Goal: Task Accomplishment & Management: Complete application form

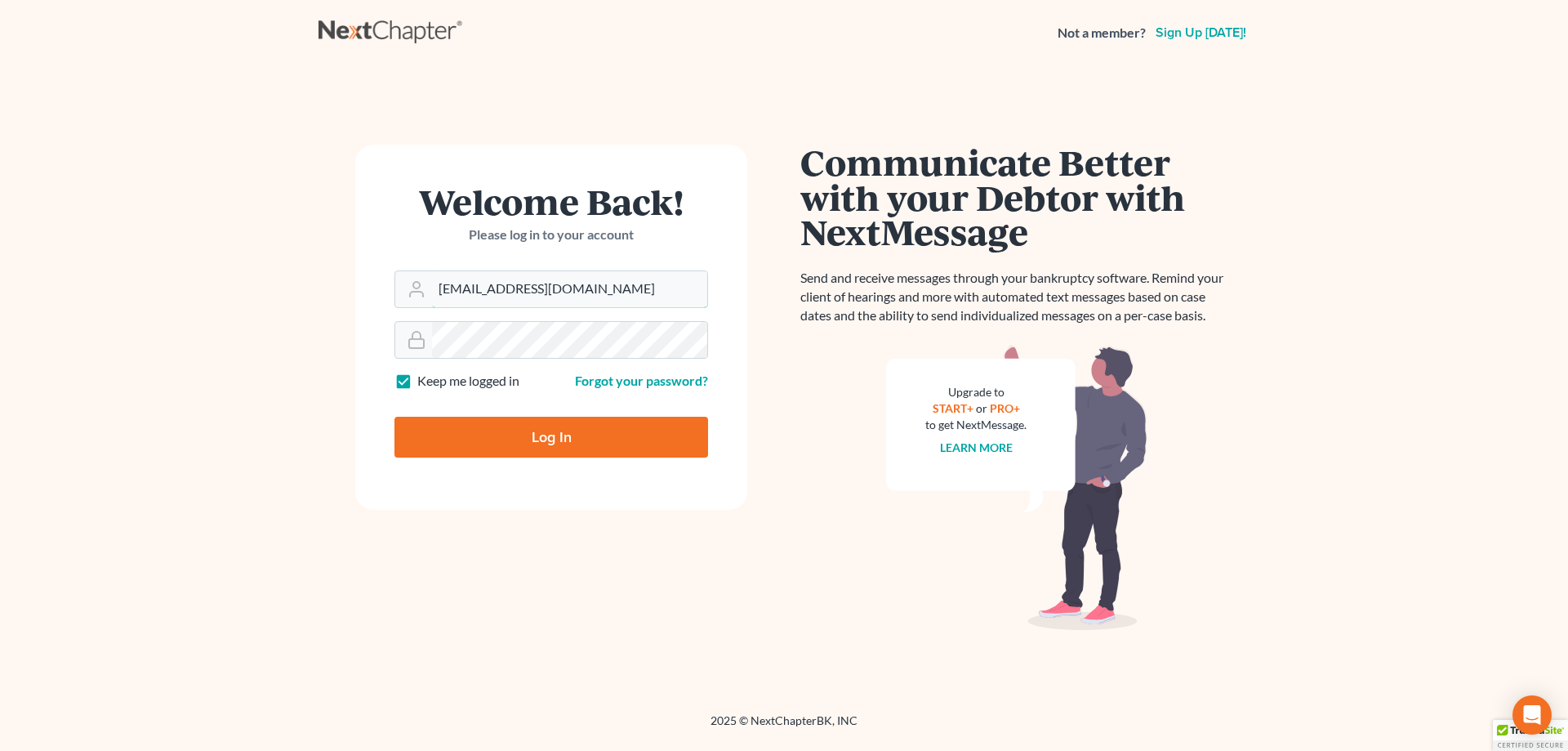
drag, startPoint x: 474, startPoint y: 292, endPoint x: 319, endPoint y: 292, distance: 155.0
click at [319, 292] on div "Welcome Back! Please log in to your account Email Address analyst@equaljusticel…" at bounding box center [551, 389] width 466 height 490
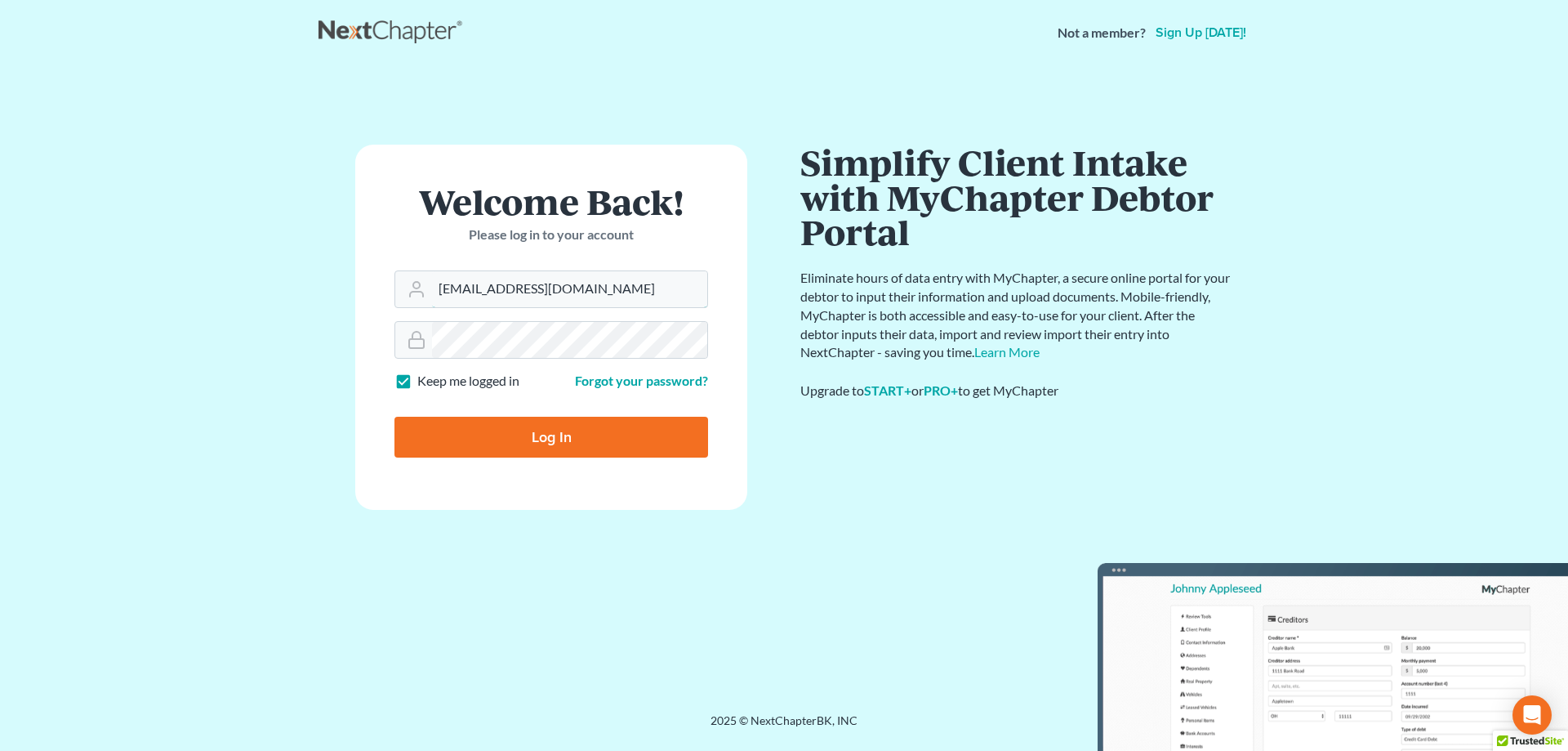
type input "[EMAIL_ADDRESS][DOMAIN_NAME]"
click at [507, 441] on input "Log In" at bounding box center [550, 437] width 313 height 41
type input "Thinking..."
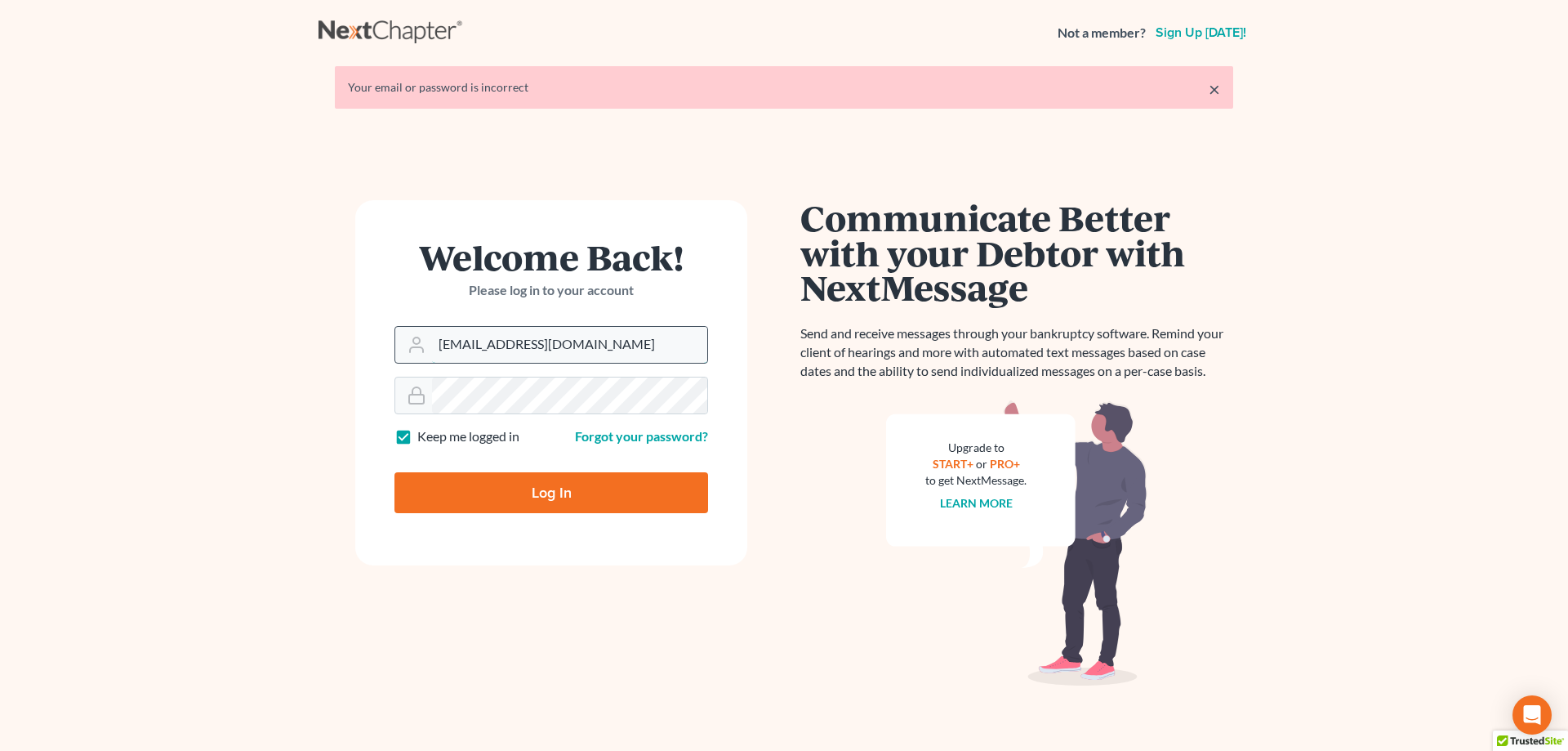
drag, startPoint x: 473, startPoint y: 346, endPoint x: 405, endPoint y: 343, distance: 68.1
click at [406, 343] on div "analyst@equaljusticelawgroup.com" at bounding box center [550, 345] width 313 height 37
type input "davidfoyil@equaljusticelawgroup.com"
click at [536, 493] on input "Log In" at bounding box center [550, 492] width 313 height 41
type input "Thinking..."
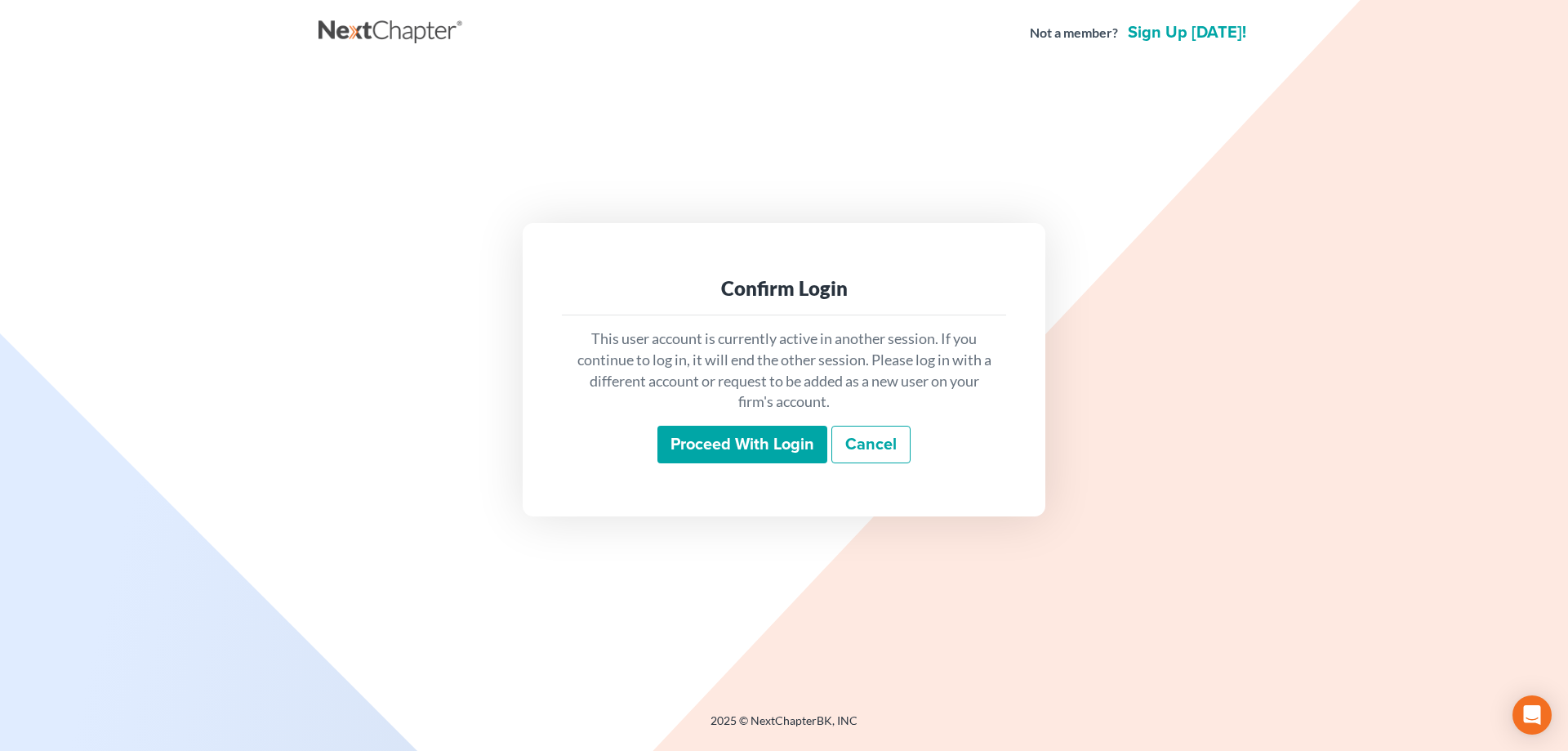
click at [734, 444] on input "Proceed with login" at bounding box center [742, 444] width 170 height 37
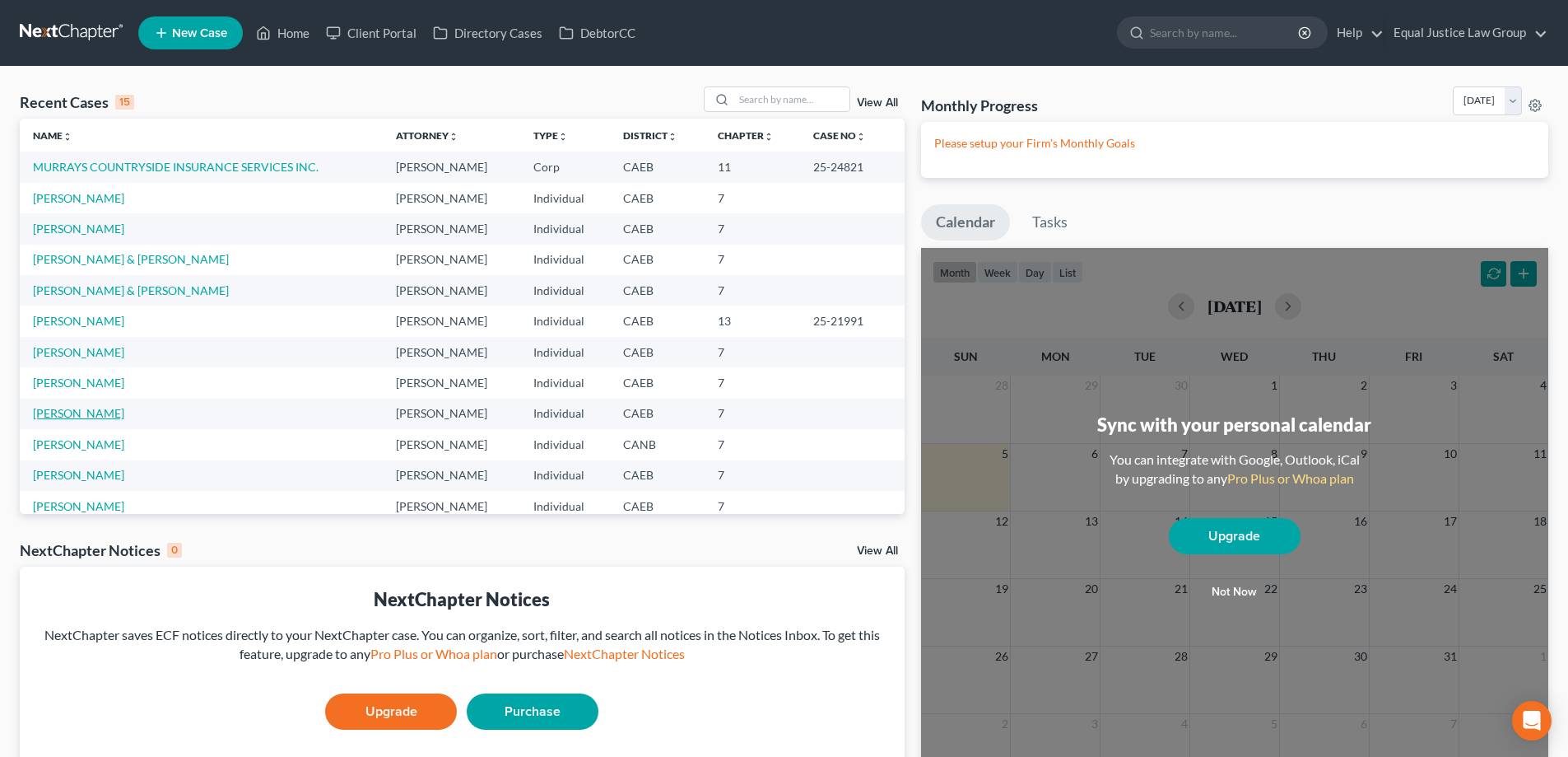
click at [75, 410] on link "[PERSON_NAME]" at bounding box center [78, 413] width 91 height 14
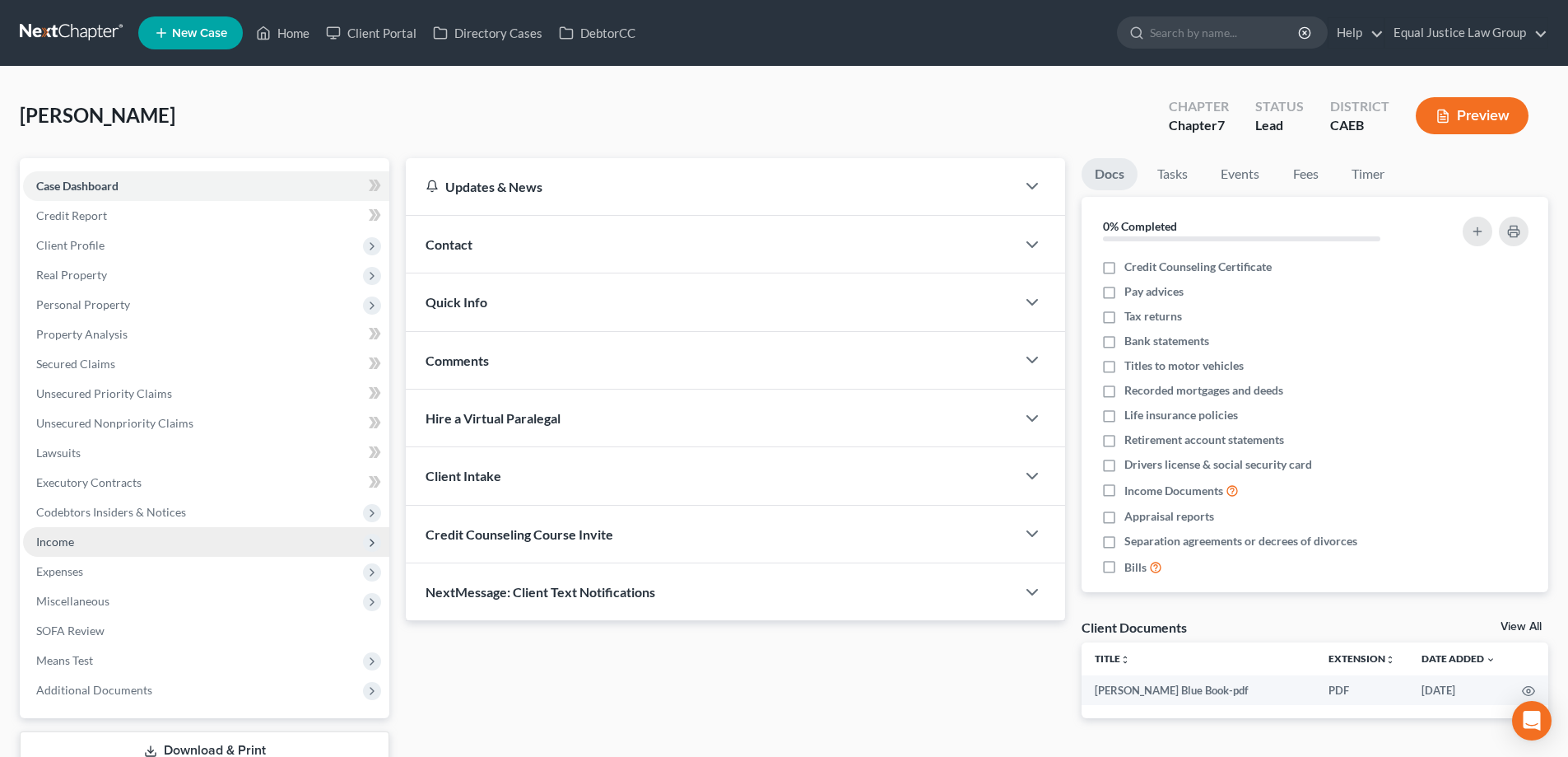
click at [56, 543] on span "Income" at bounding box center [55, 541] width 38 height 14
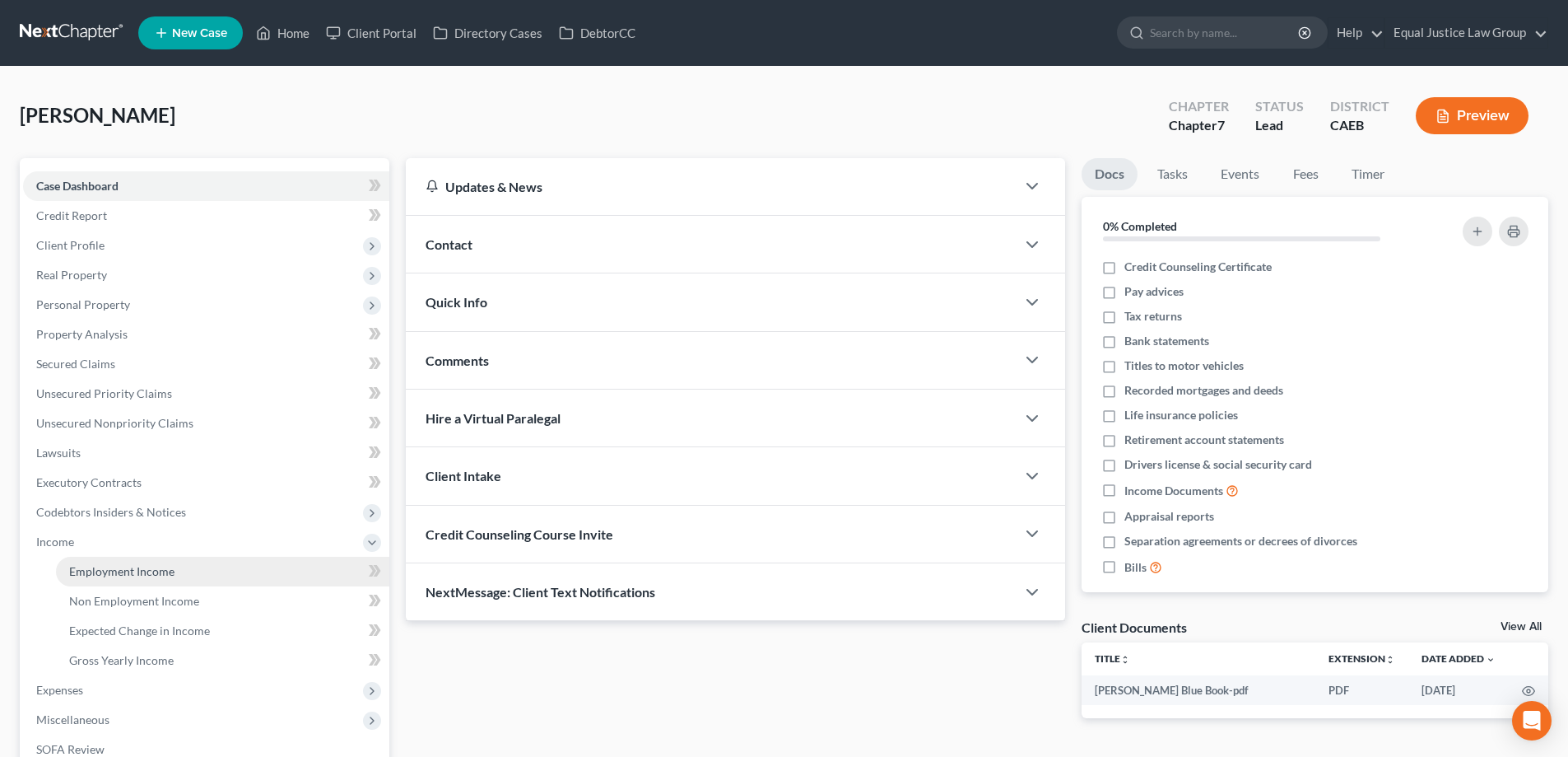
click at [123, 573] on span "Employment Income" at bounding box center [122, 571] width 105 height 14
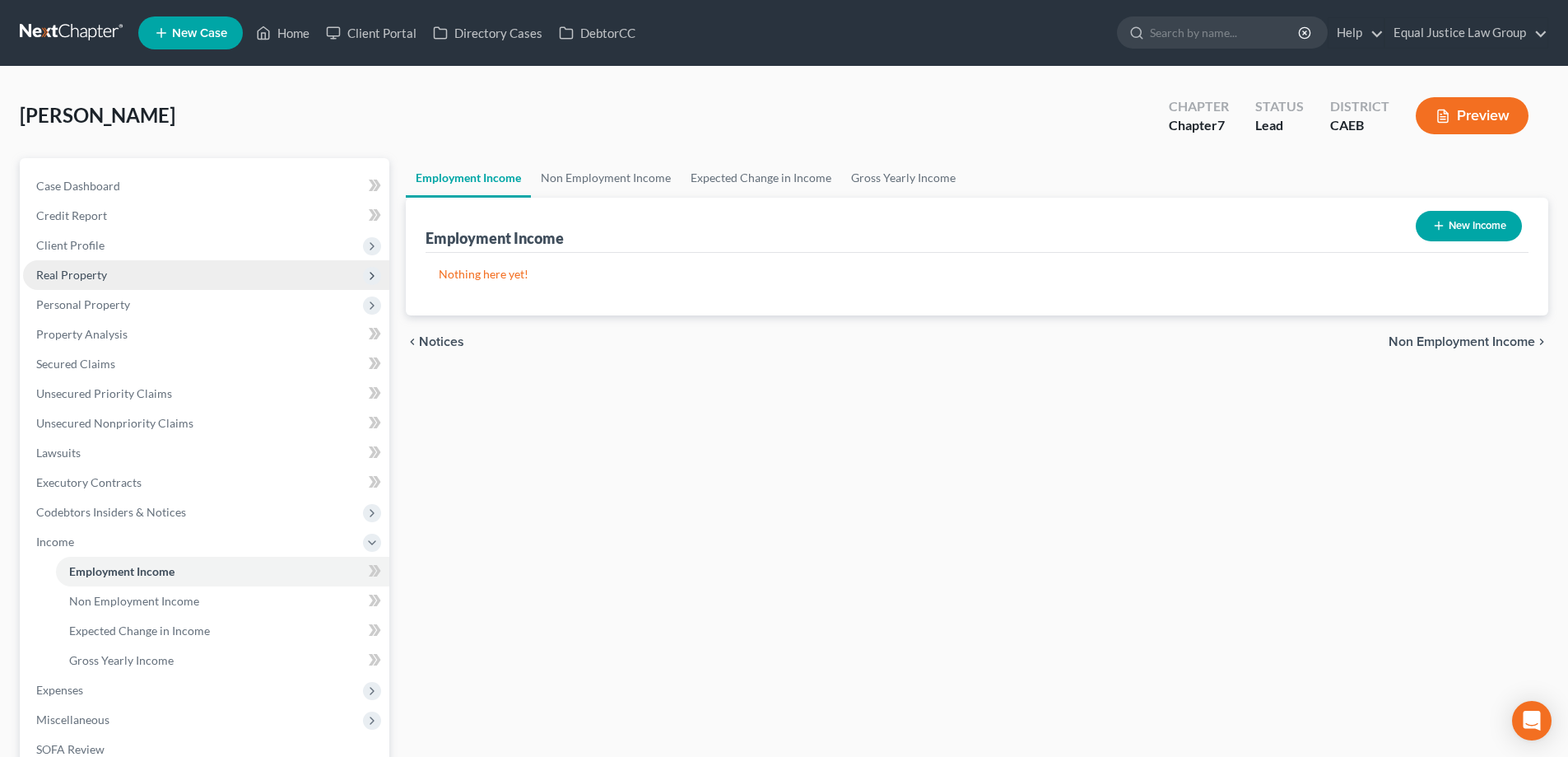
click at [90, 274] on span "Real Property" at bounding box center [71, 274] width 70 height 14
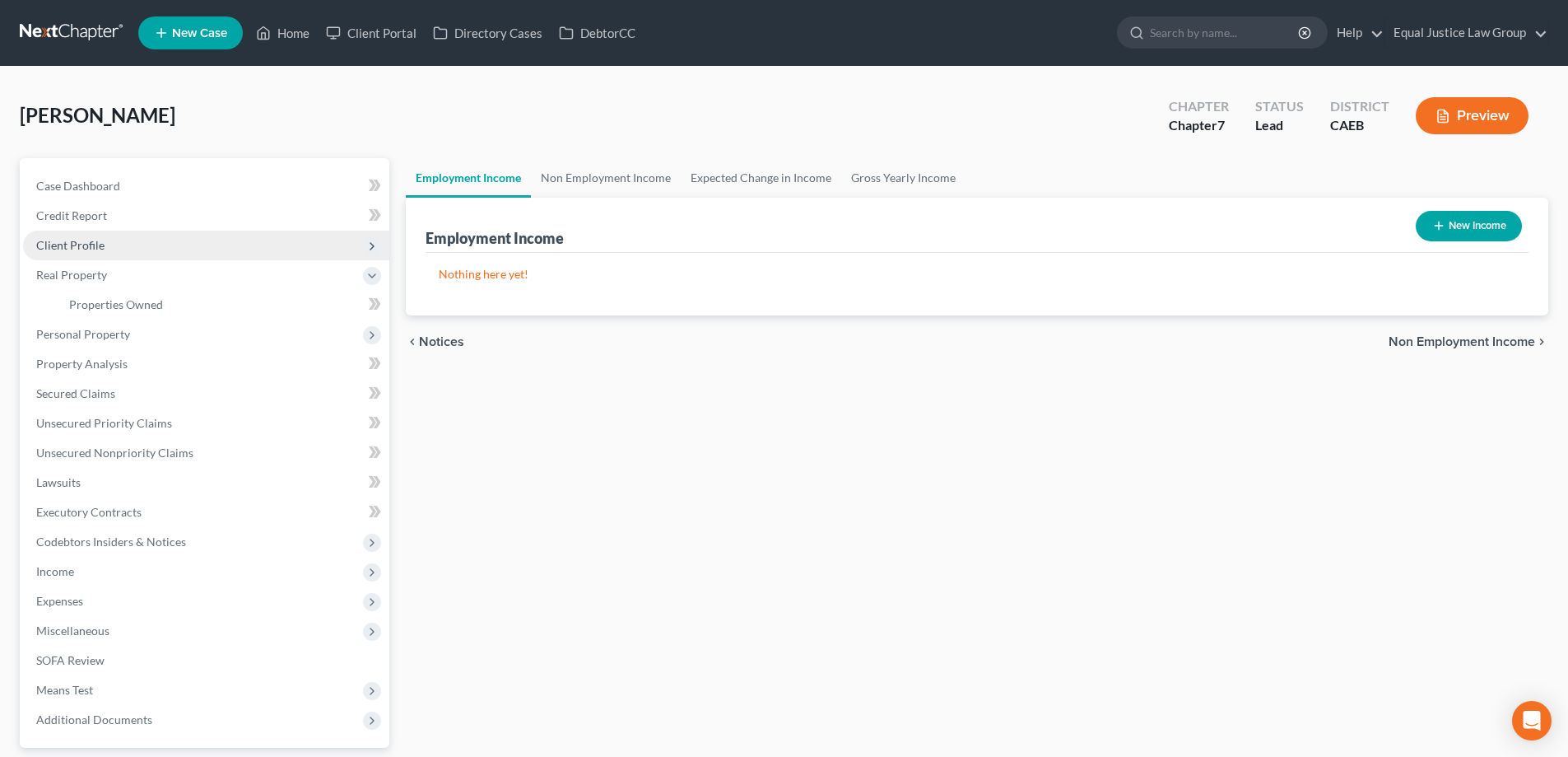
click at [91, 240] on span "Client Profile" at bounding box center [70, 245] width 68 height 14
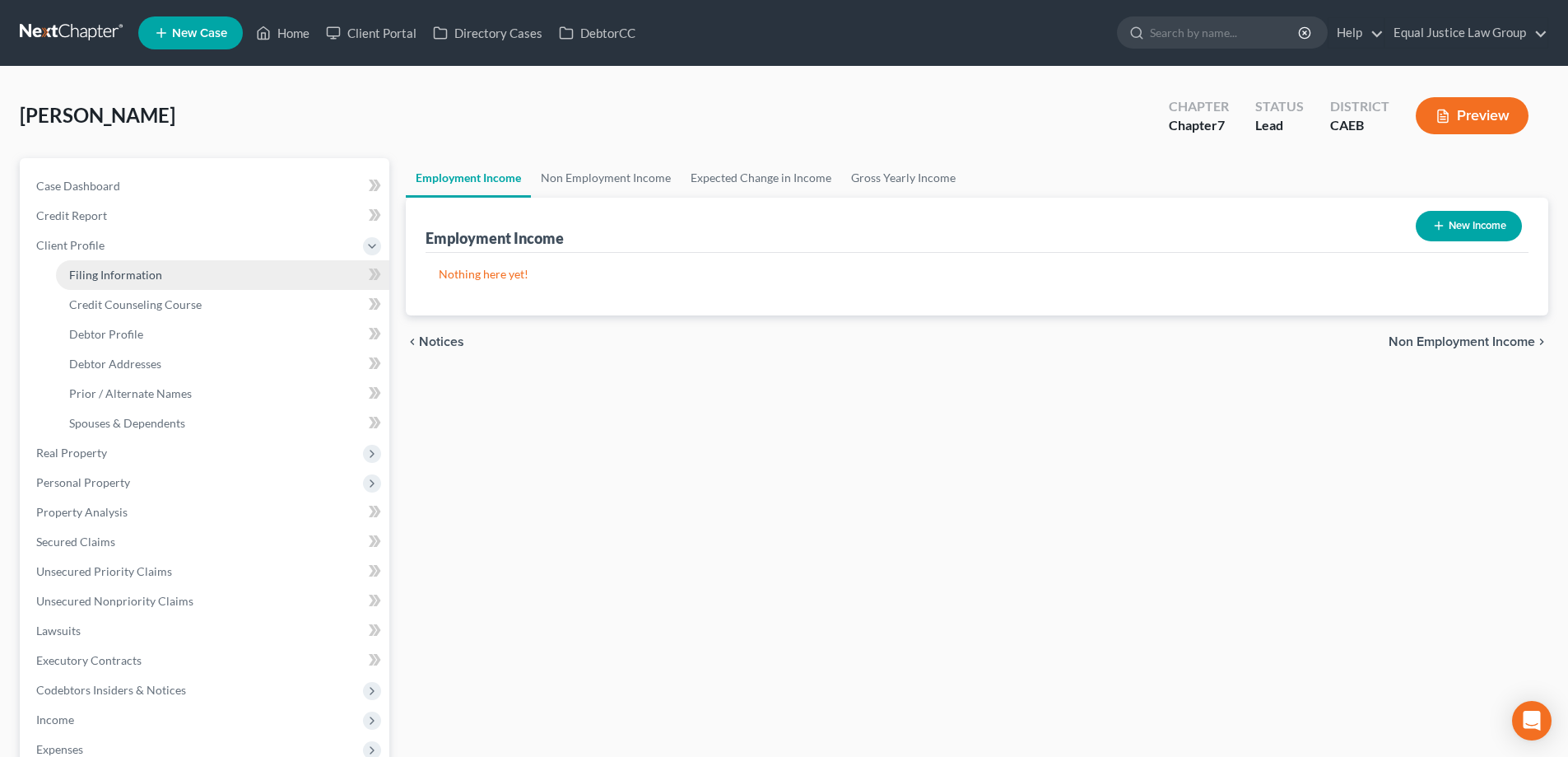
click at [119, 280] on span "Filing Information" at bounding box center [116, 274] width 93 height 14
select select "1"
select select "0"
select select "4"
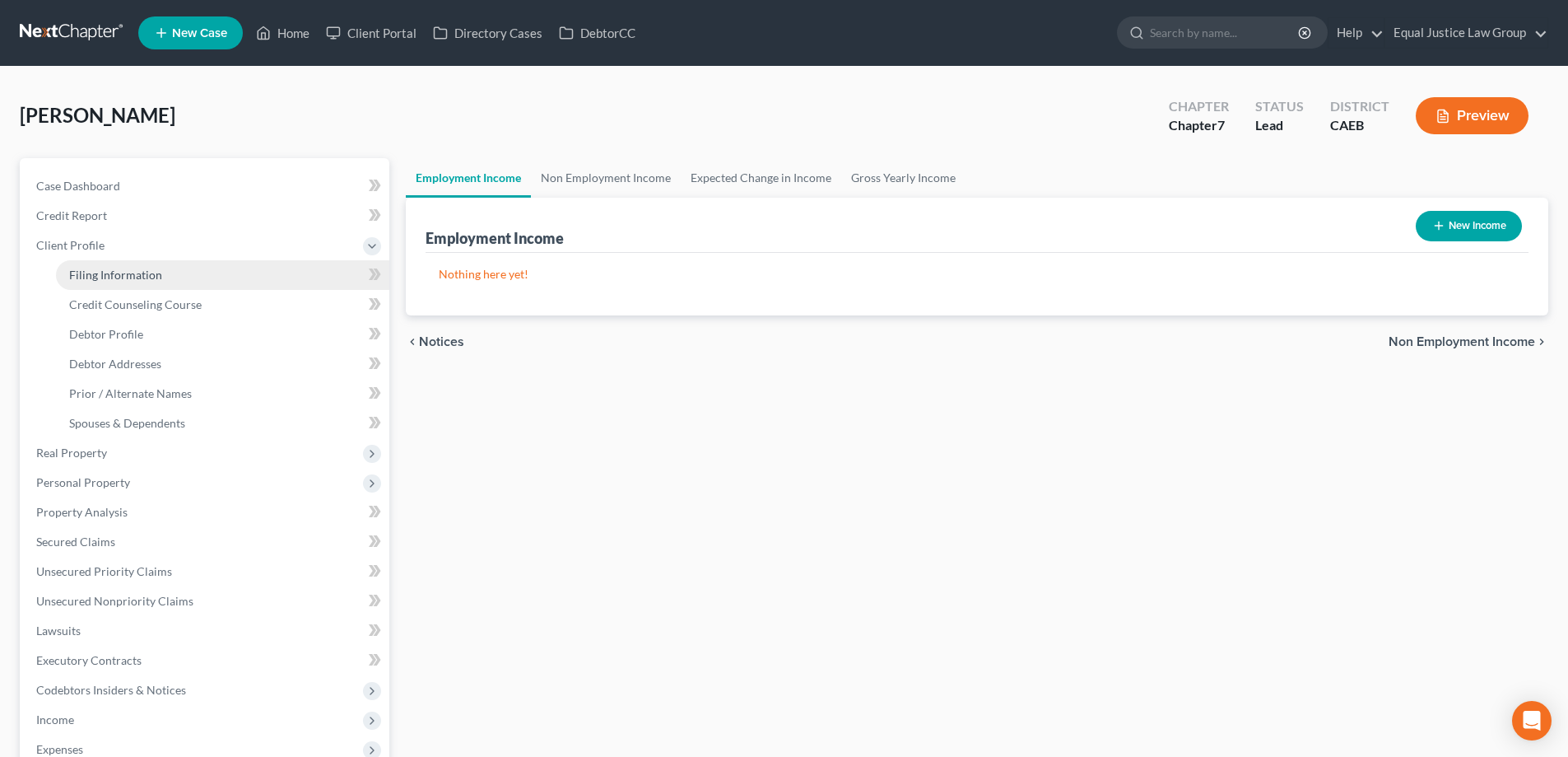
select select "0"
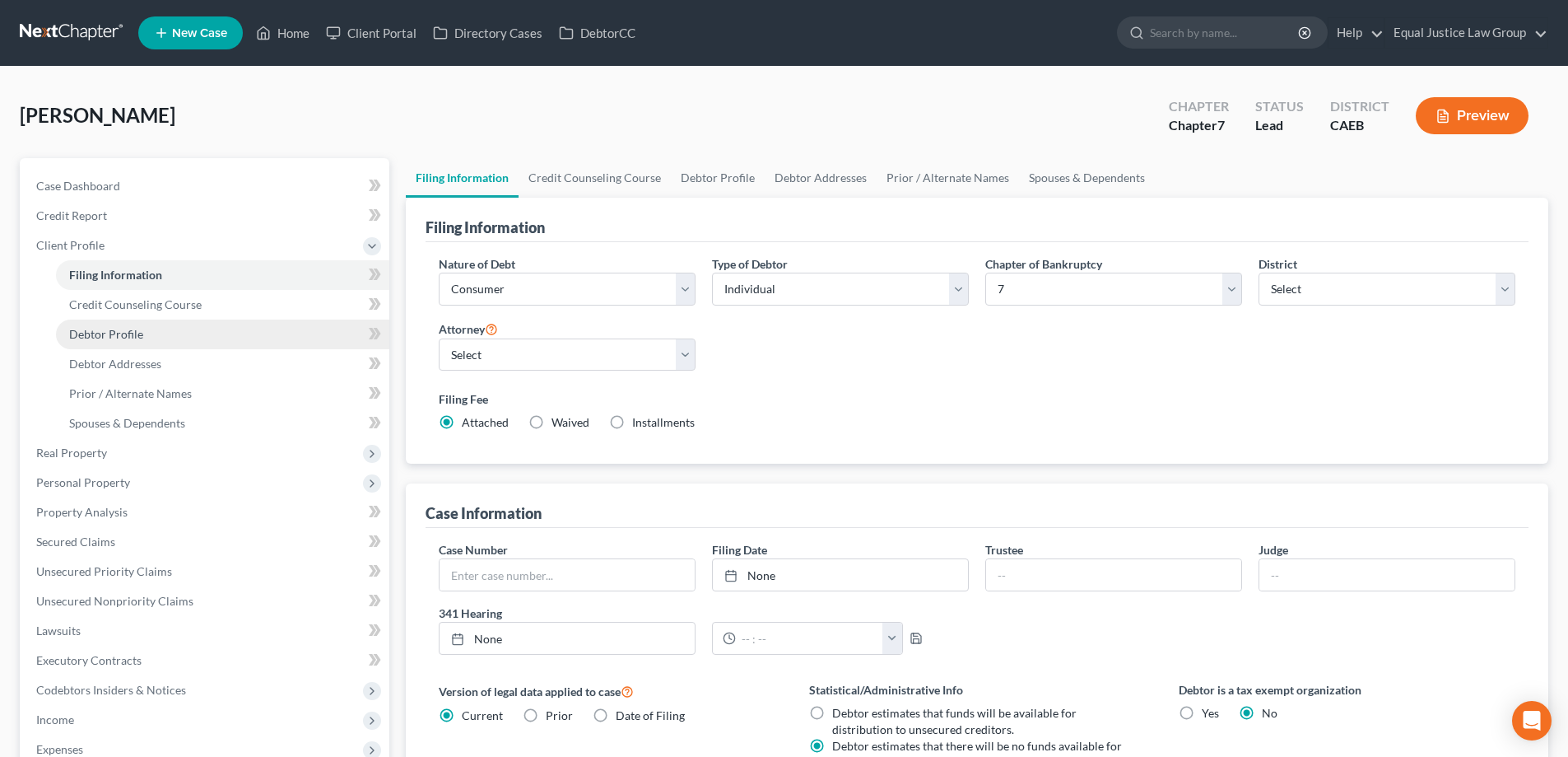
click at [113, 329] on span "Debtor Profile" at bounding box center [106, 334] width 74 height 14
select select "4"
select select "0"
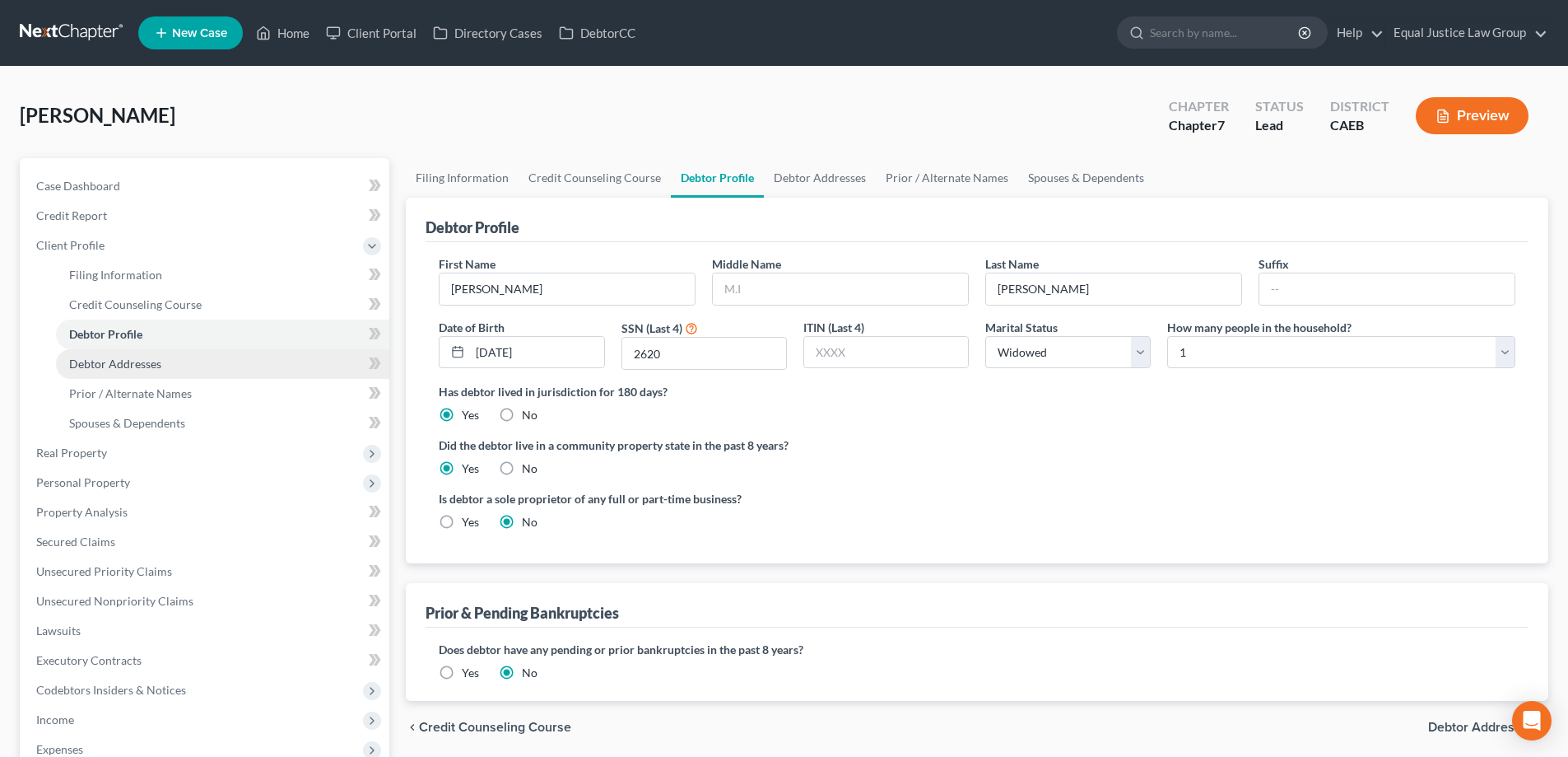
click at [124, 359] on span "Debtor Addresses" at bounding box center [115, 364] width 92 height 14
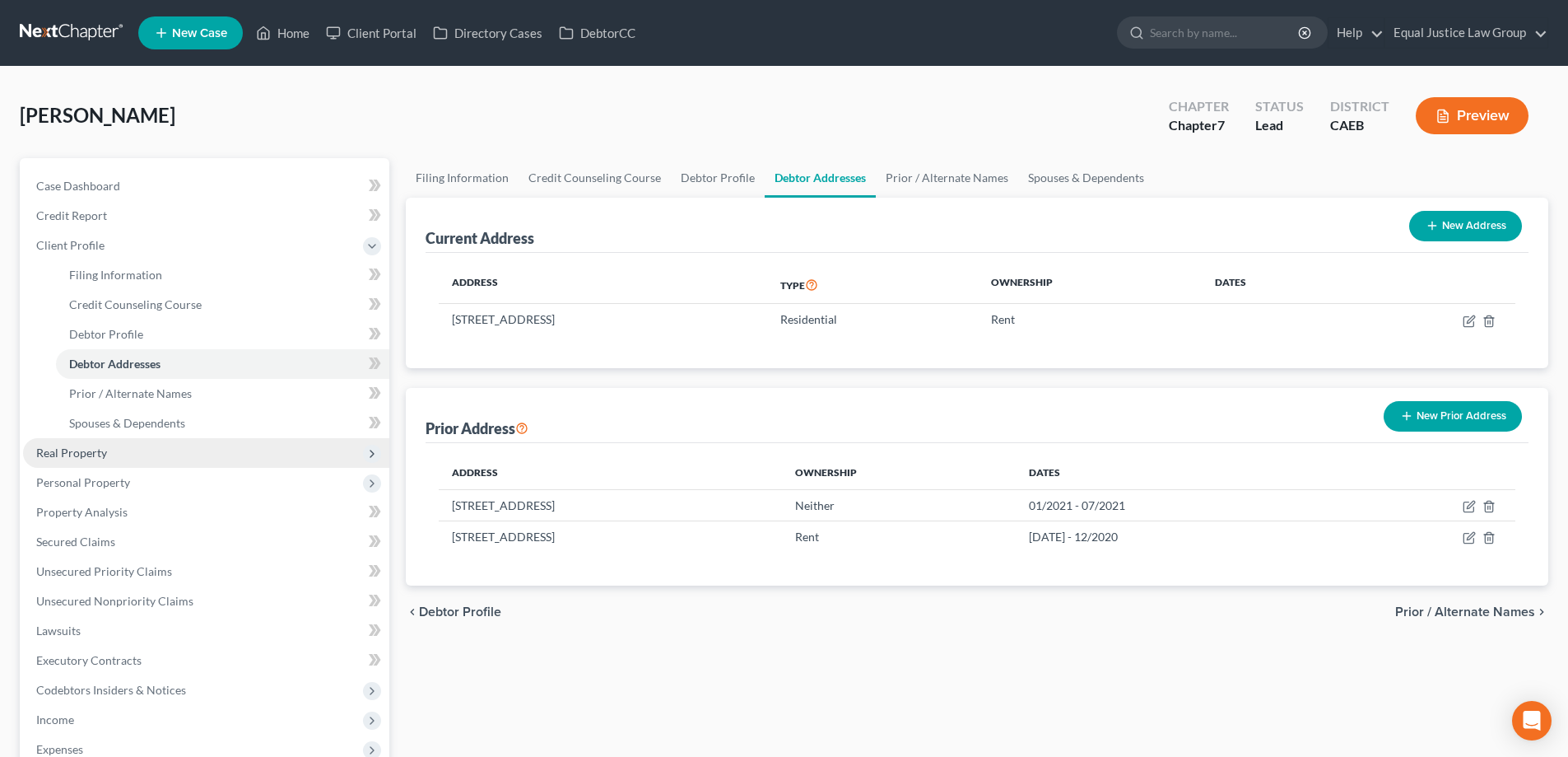
click at [87, 451] on span "Real Property" at bounding box center [71, 453] width 70 height 14
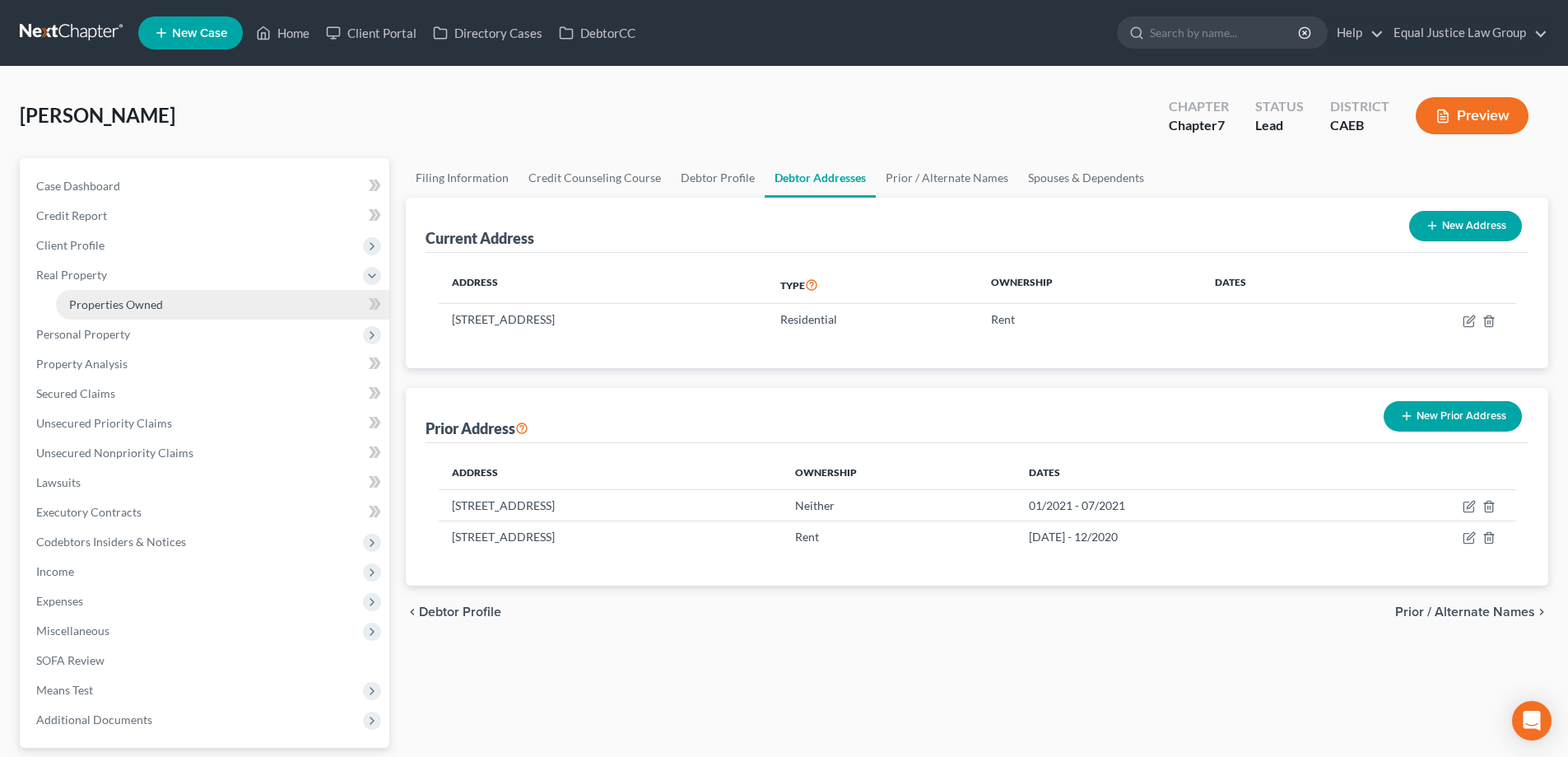
click at [123, 309] on span "Properties Owned" at bounding box center [116, 304] width 94 height 14
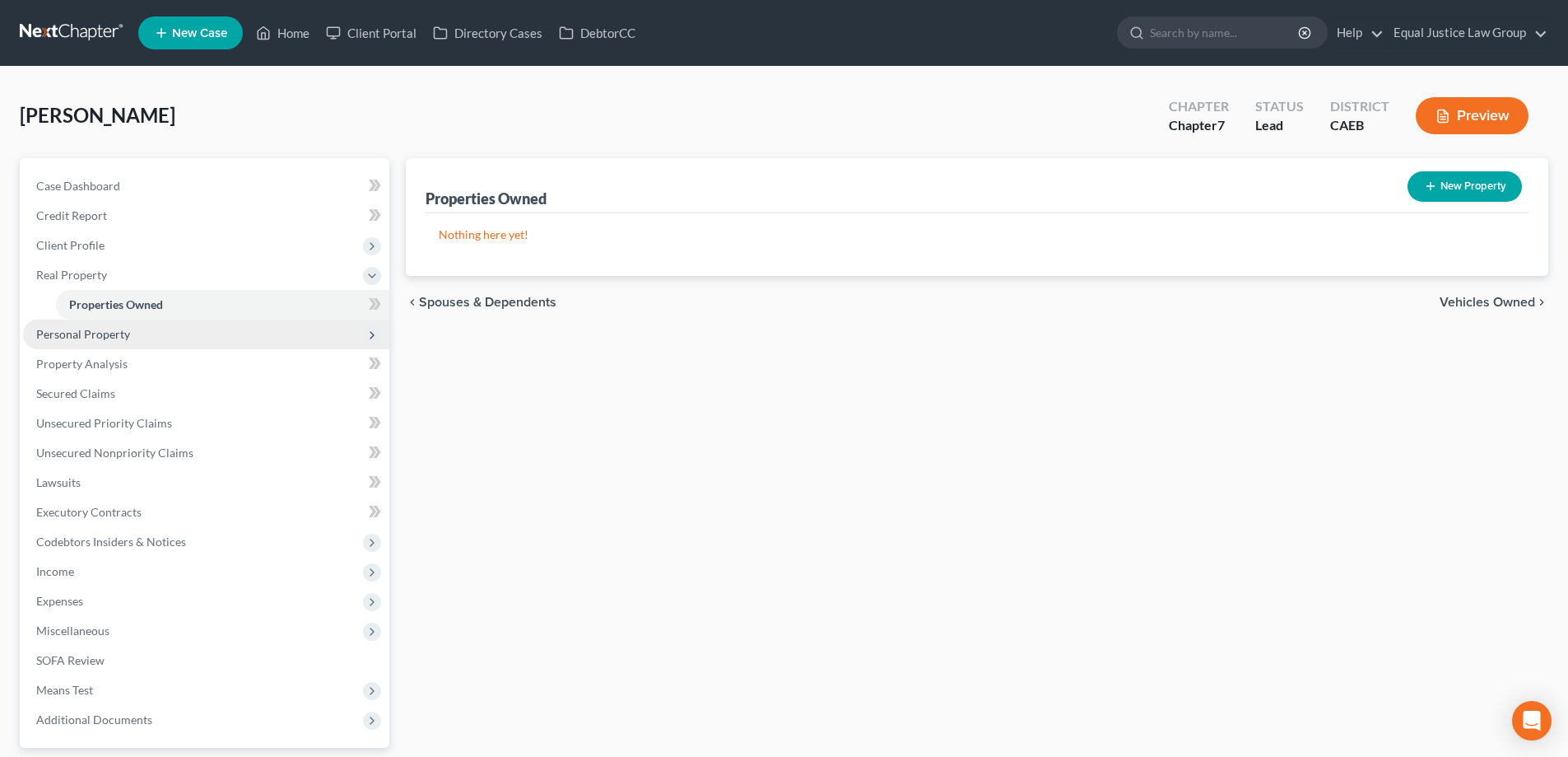
click at [103, 345] on span "Personal Property" at bounding box center [206, 334] width 366 height 30
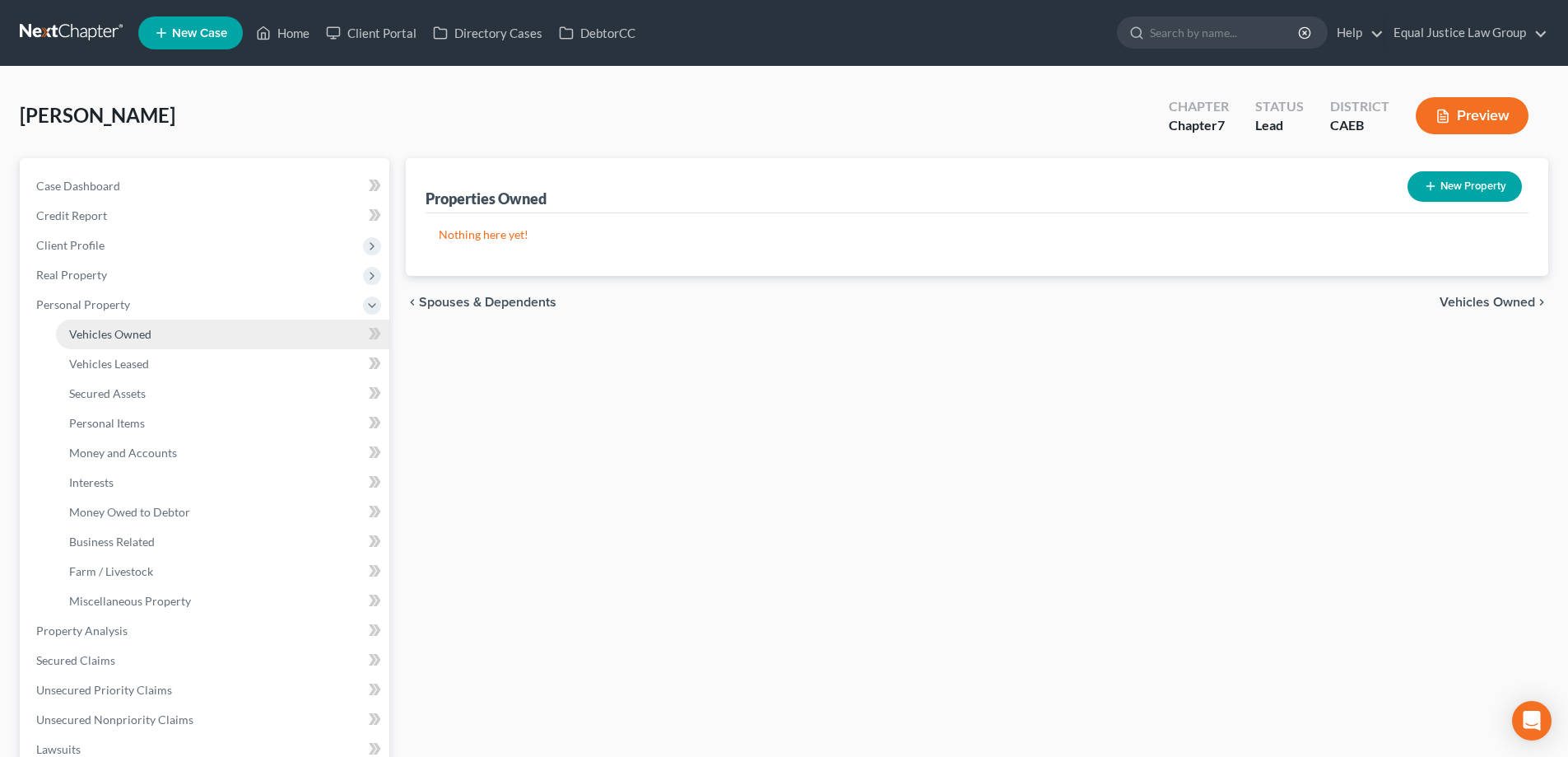
click at [131, 329] on span "Vehicles Owned" at bounding box center [110, 334] width 82 height 14
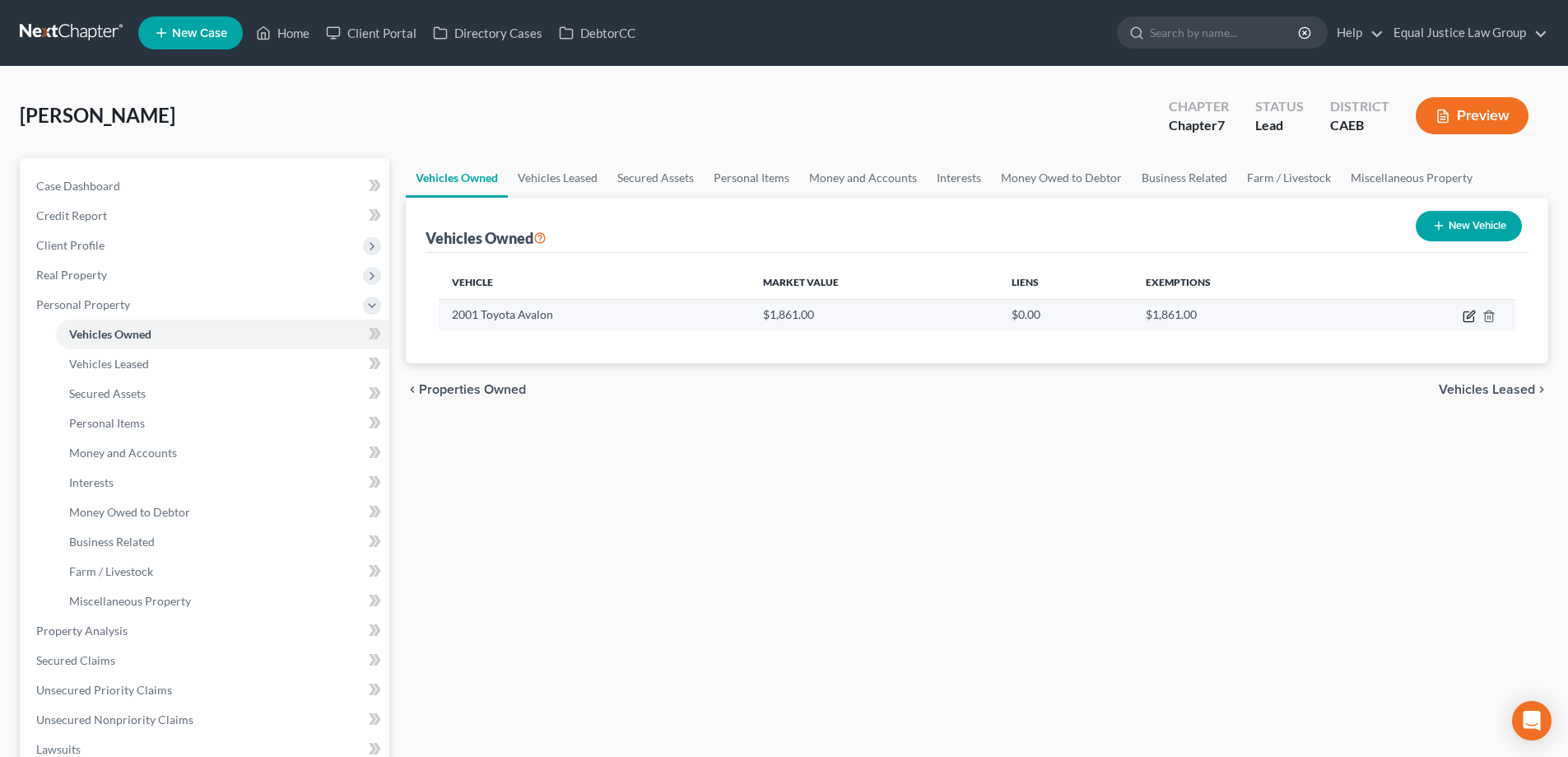
click at [1465, 320] on icon "button" at bounding box center [1469, 315] width 13 height 13
select select "0"
select select "25"
select select "2"
select select "0"
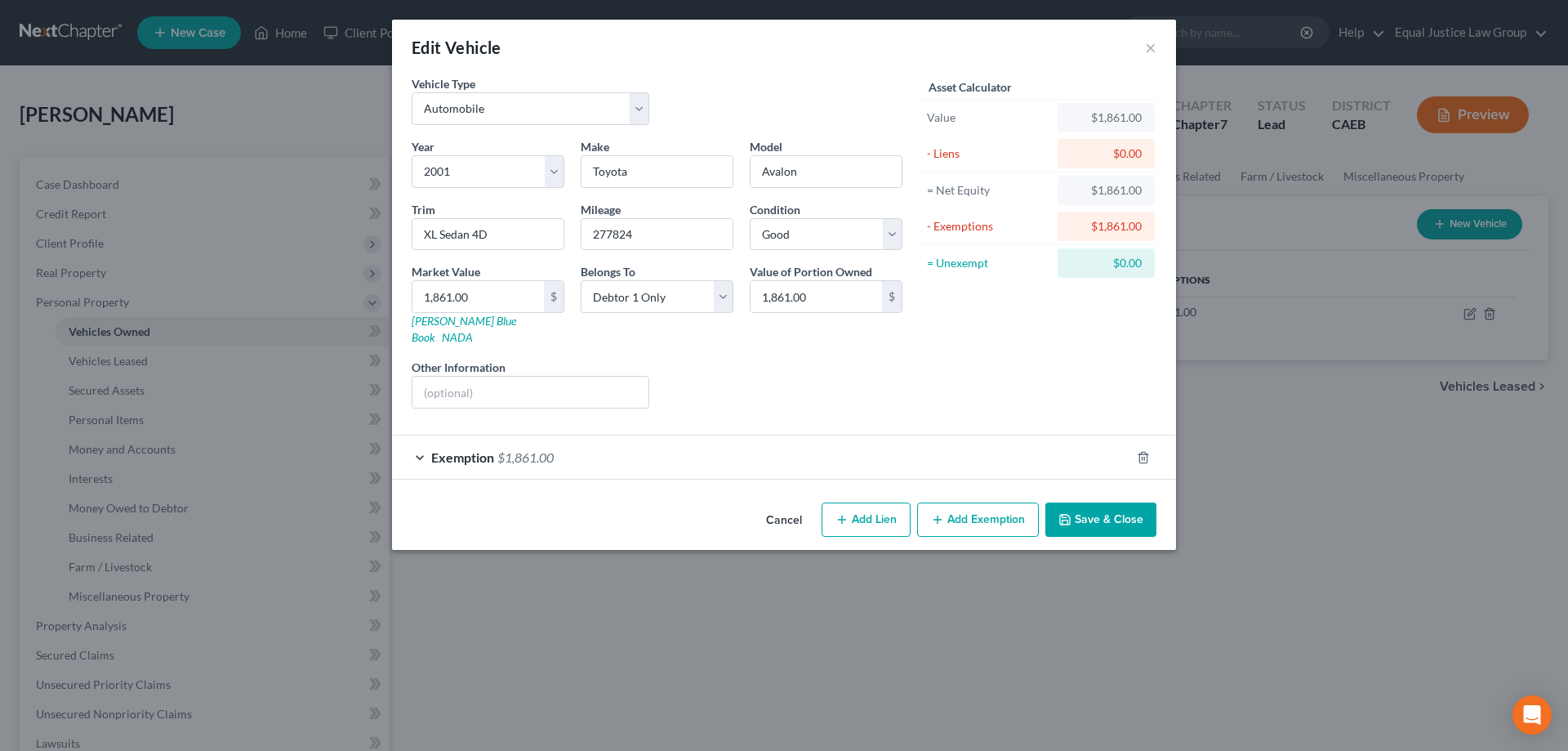
click at [930, 435] on div "Exemption $1,861.00" at bounding box center [760, 457] width 738 height 43
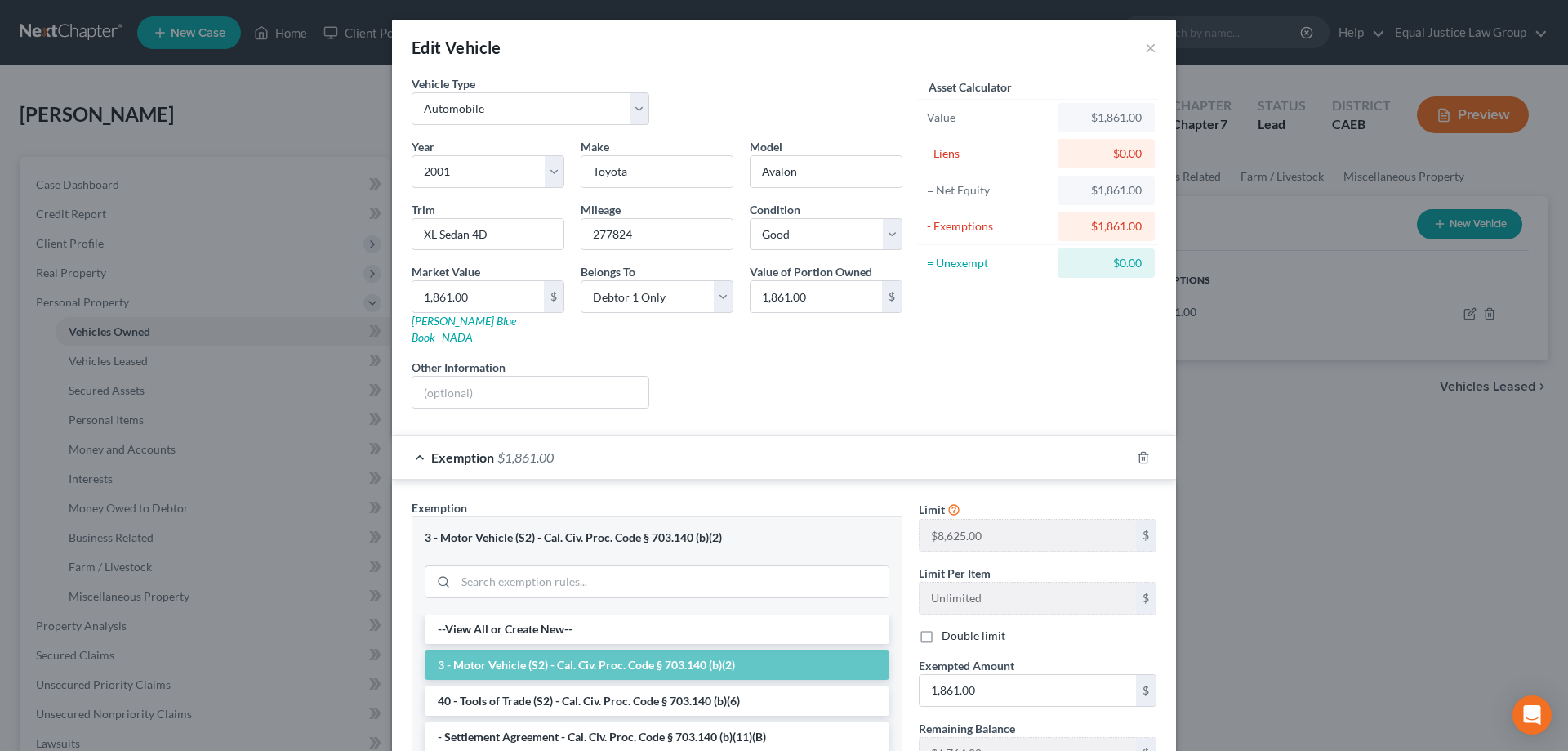
drag, startPoint x: 1319, startPoint y: 547, endPoint x: 1287, endPoint y: 542, distance: 32.4
click at [1320, 547] on div "Edit Vehicle × Vehicle Type Select Automobile Truck Trailer Watercraft Aircraft…" at bounding box center [784, 376] width 1568 height 751
click at [1145, 48] on button "×" at bounding box center [1150, 47] width 12 height 20
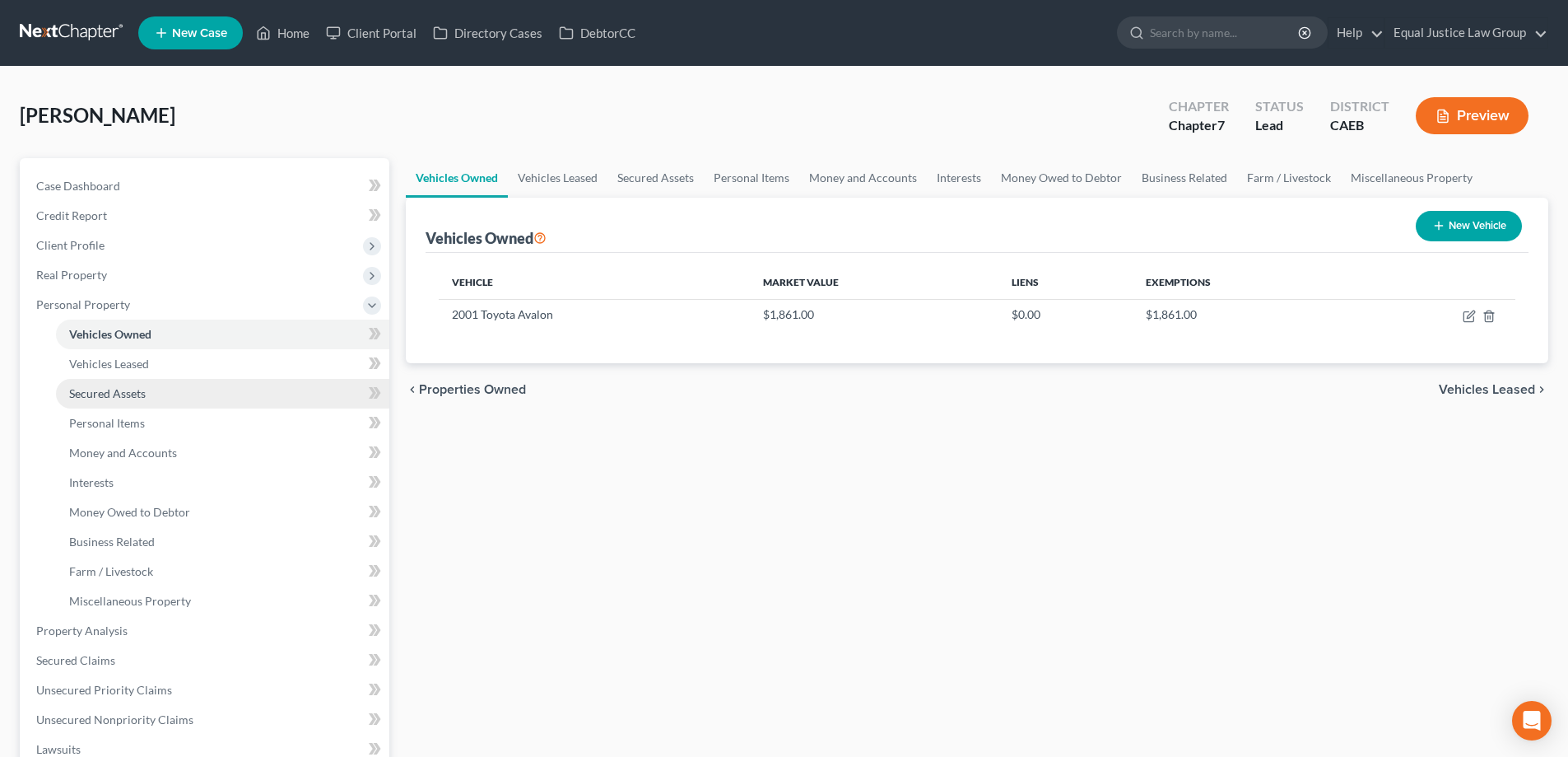
click at [131, 388] on span "Secured Assets" at bounding box center [107, 393] width 76 height 14
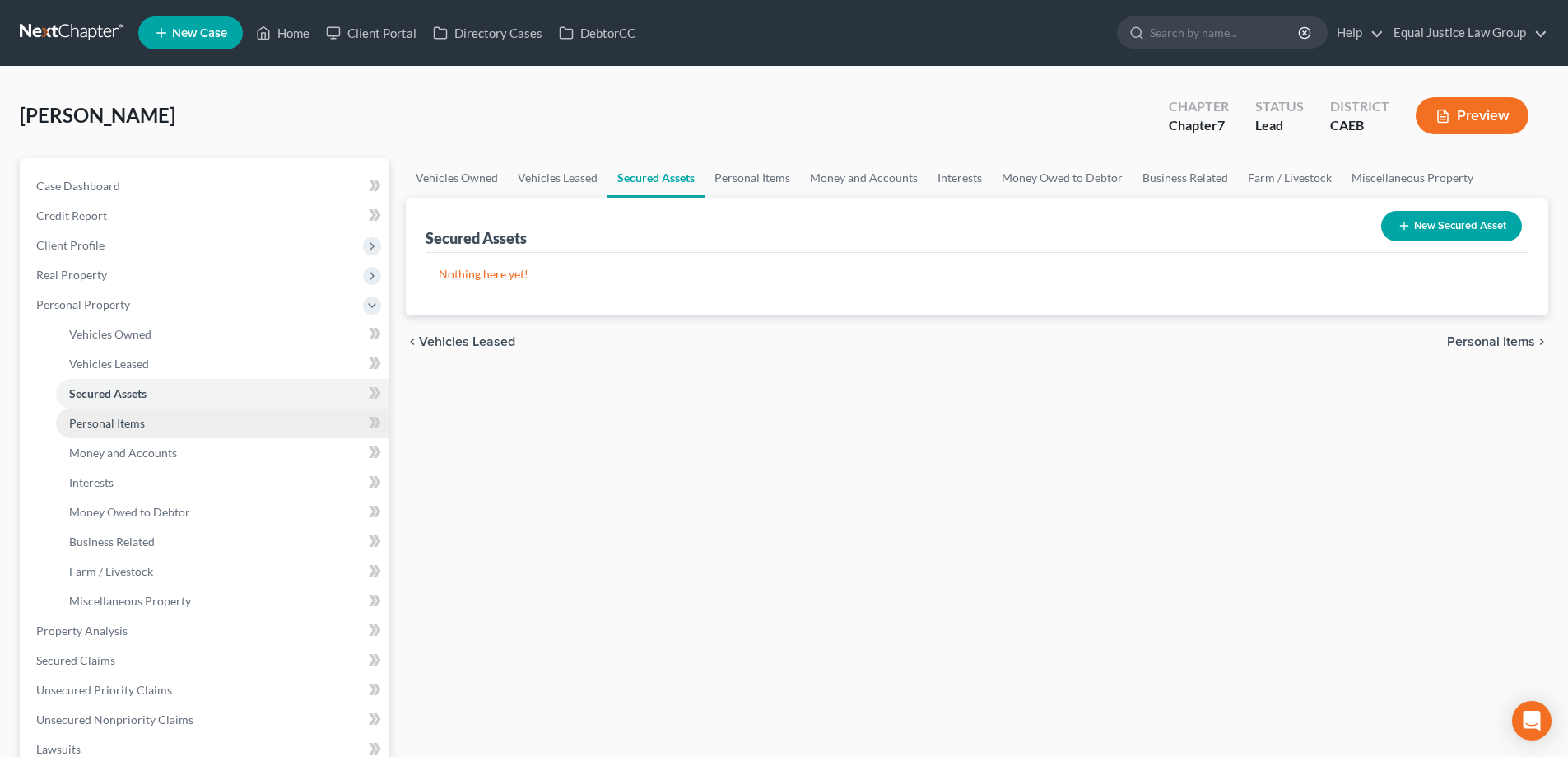
click at [129, 420] on span "Personal Items" at bounding box center [107, 423] width 75 height 14
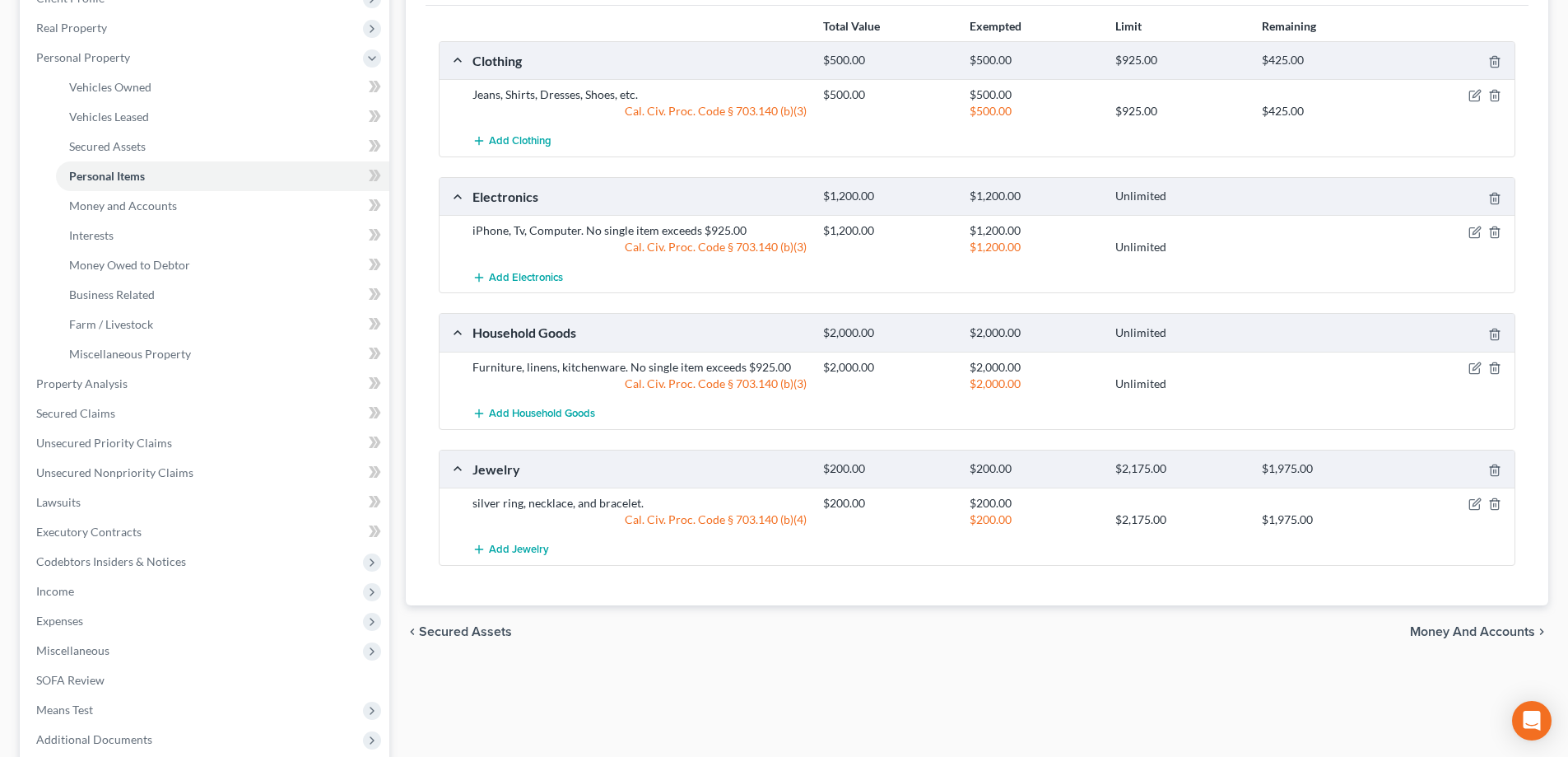
scroll to position [329, 0]
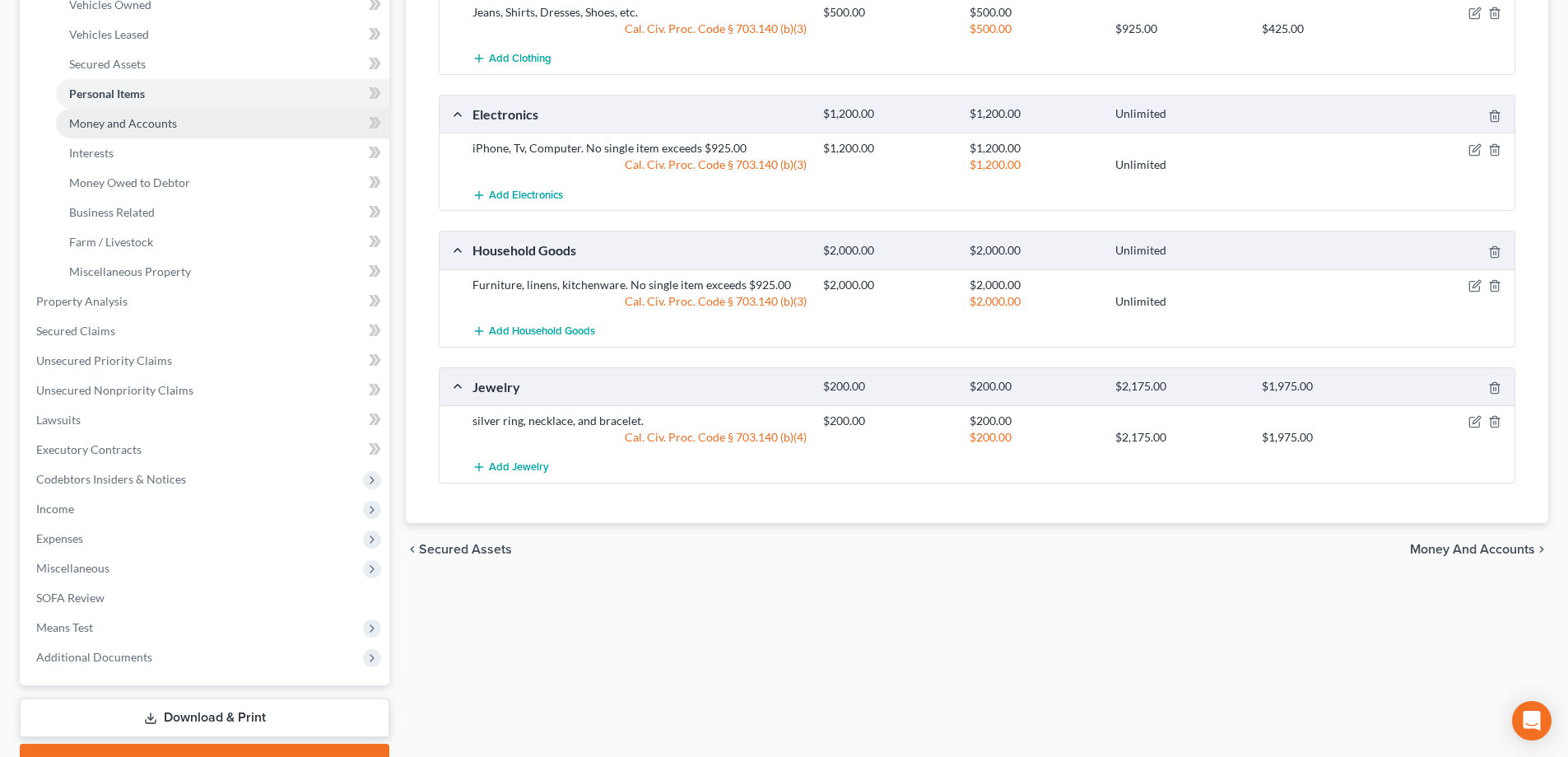
click at [120, 124] on span "Money and Accounts" at bounding box center [123, 123] width 108 height 14
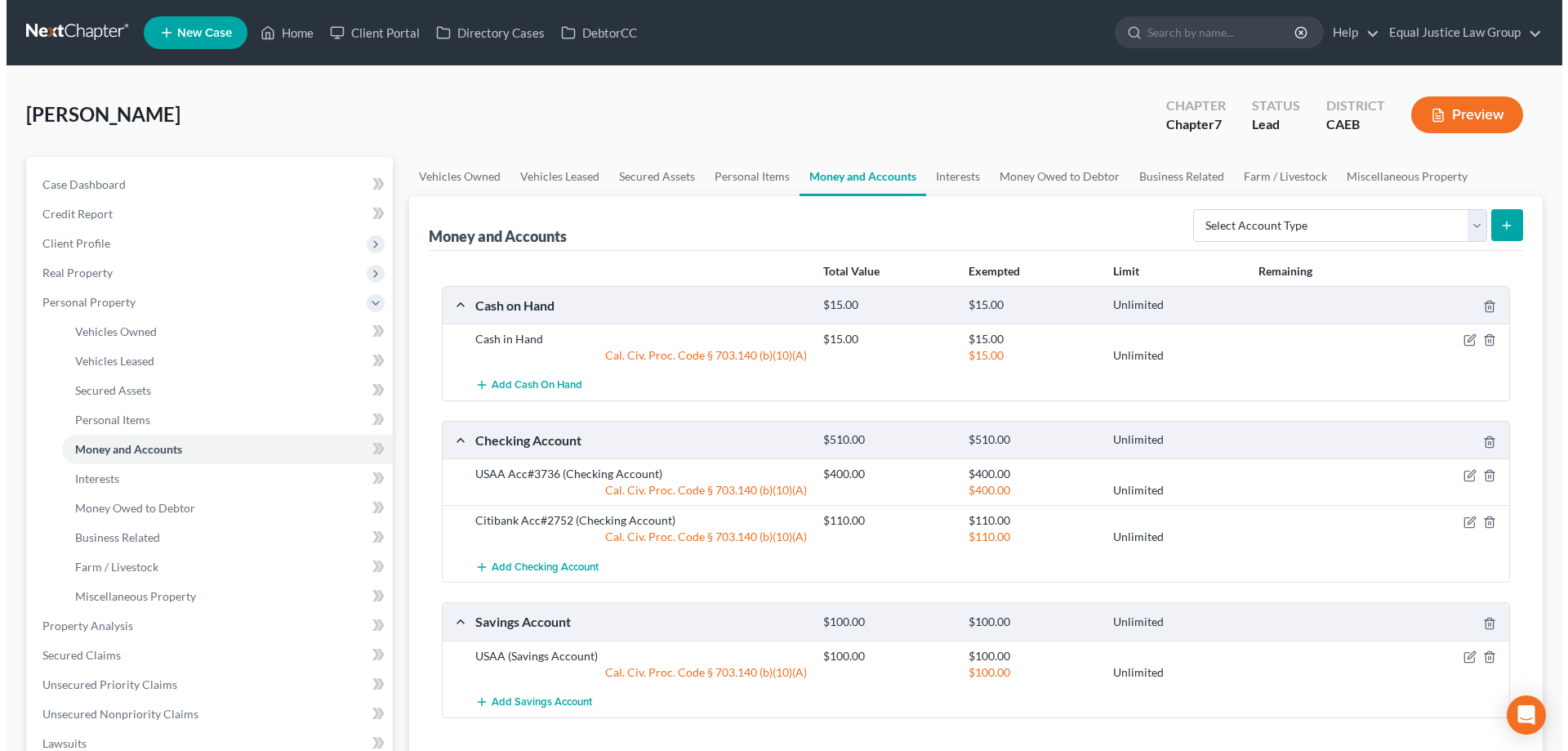
scroll to position [82, 0]
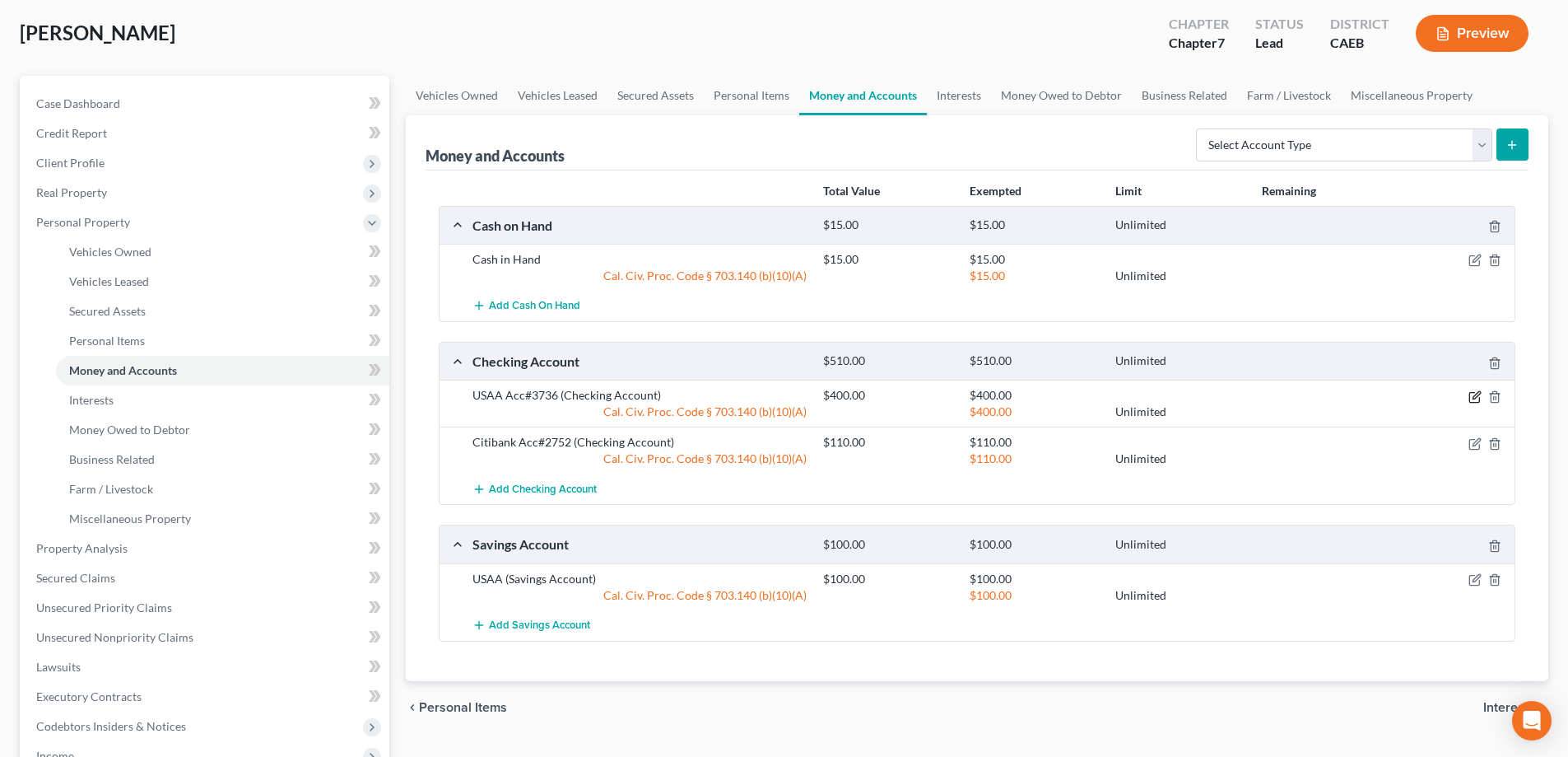
click at [1473, 399] on icon "button" at bounding box center [1475, 396] width 13 height 13
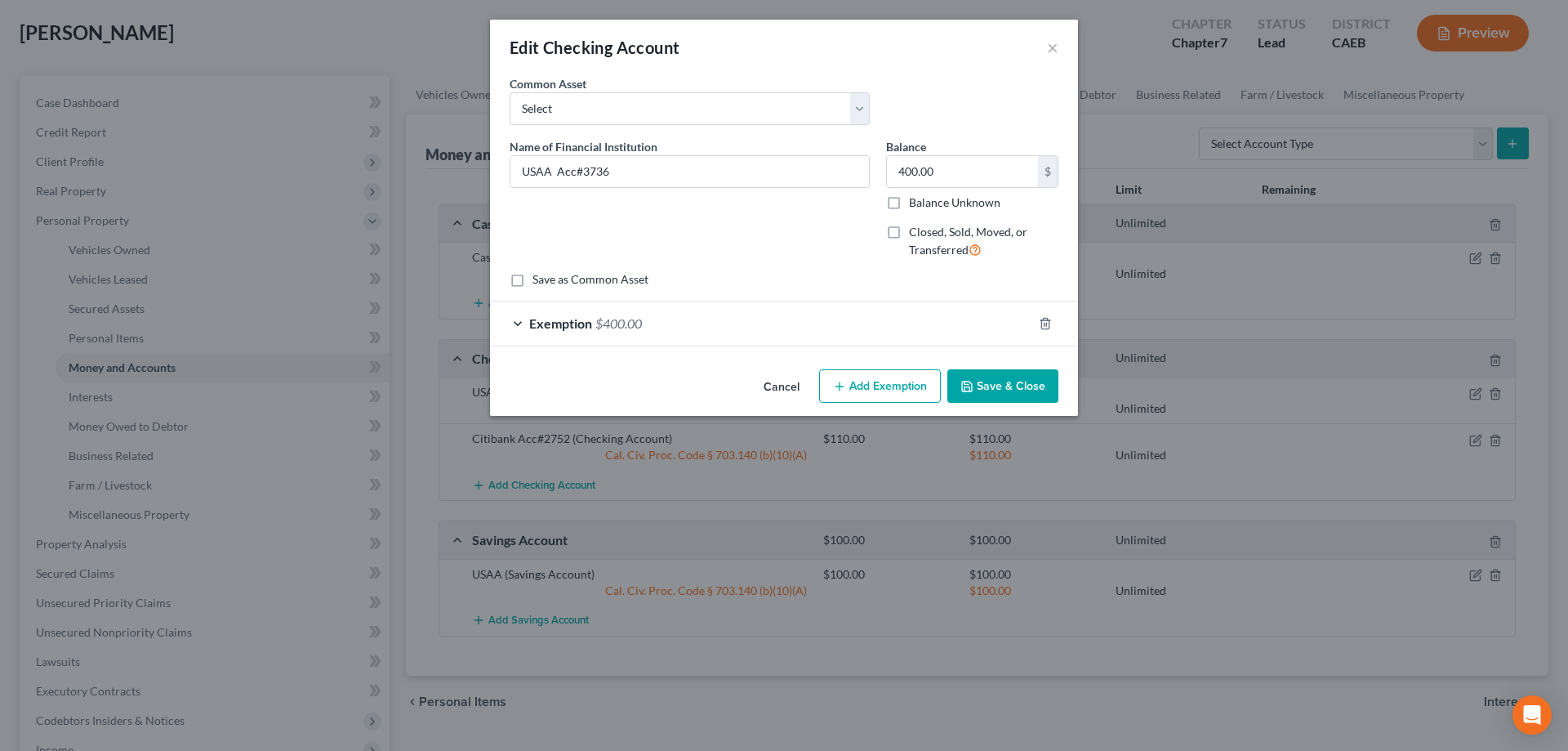
click at [555, 322] on span "Exemption" at bounding box center [560, 323] width 63 height 16
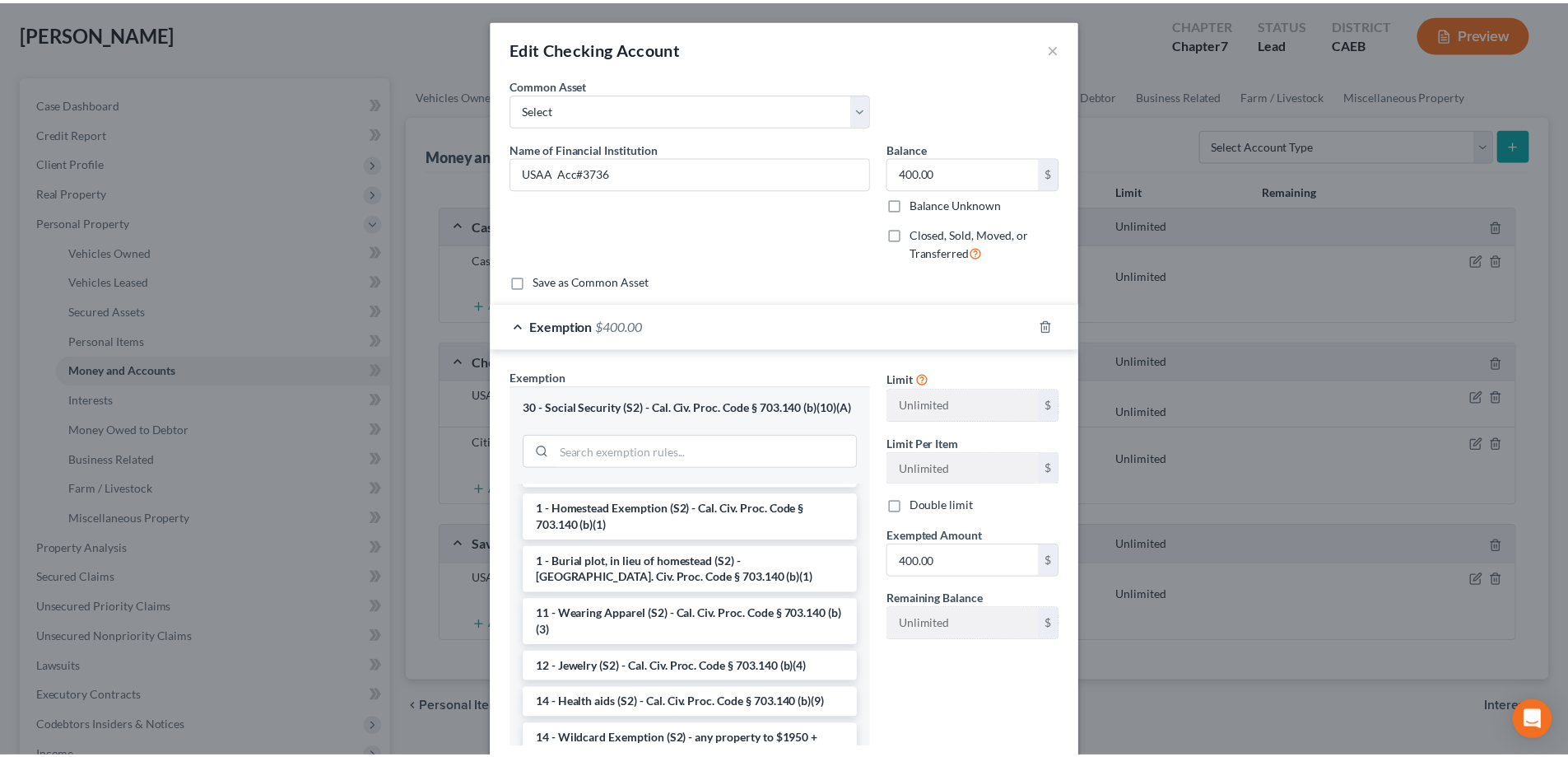
scroll to position [164, 0]
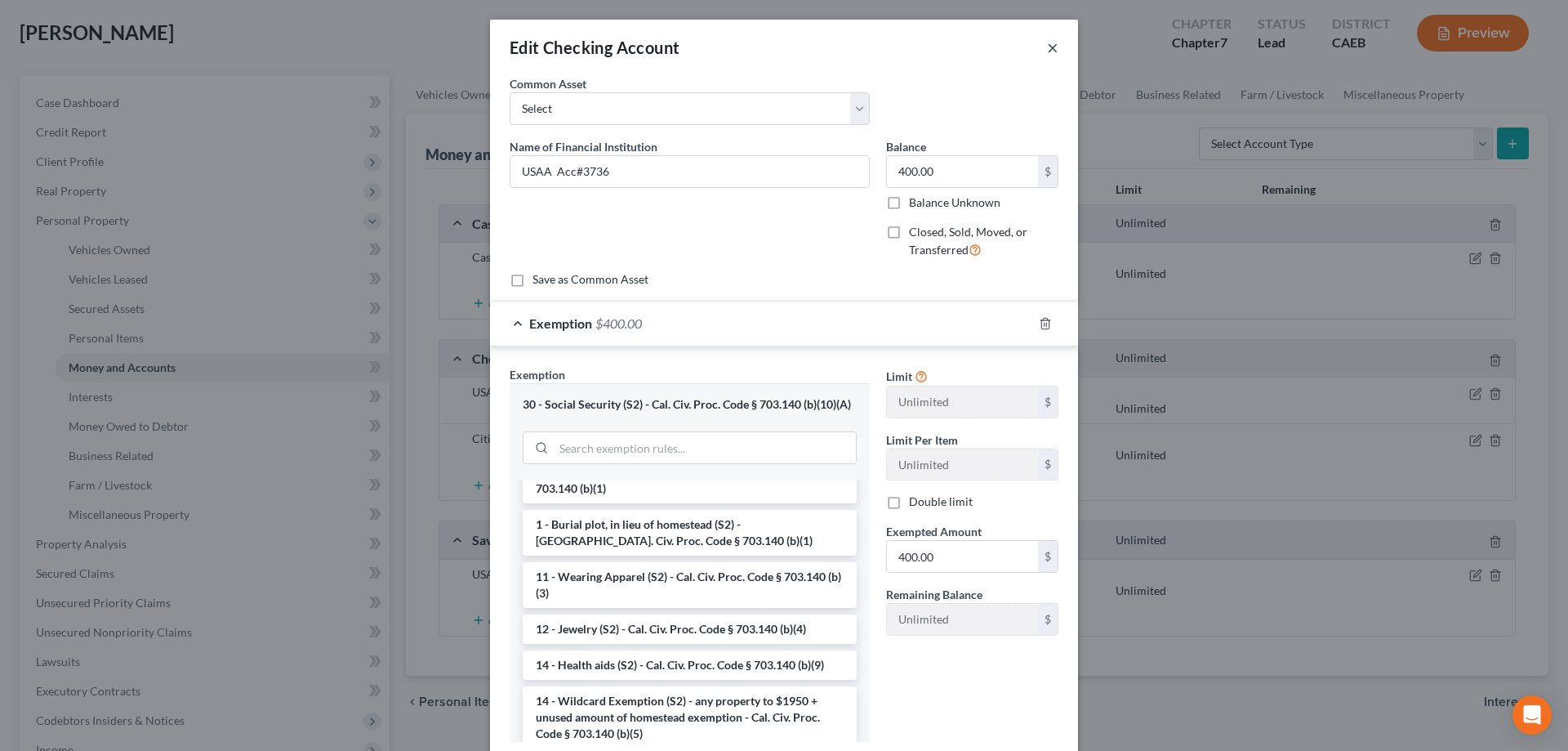
click at [1047, 45] on button "×" at bounding box center [1052, 47] width 12 height 20
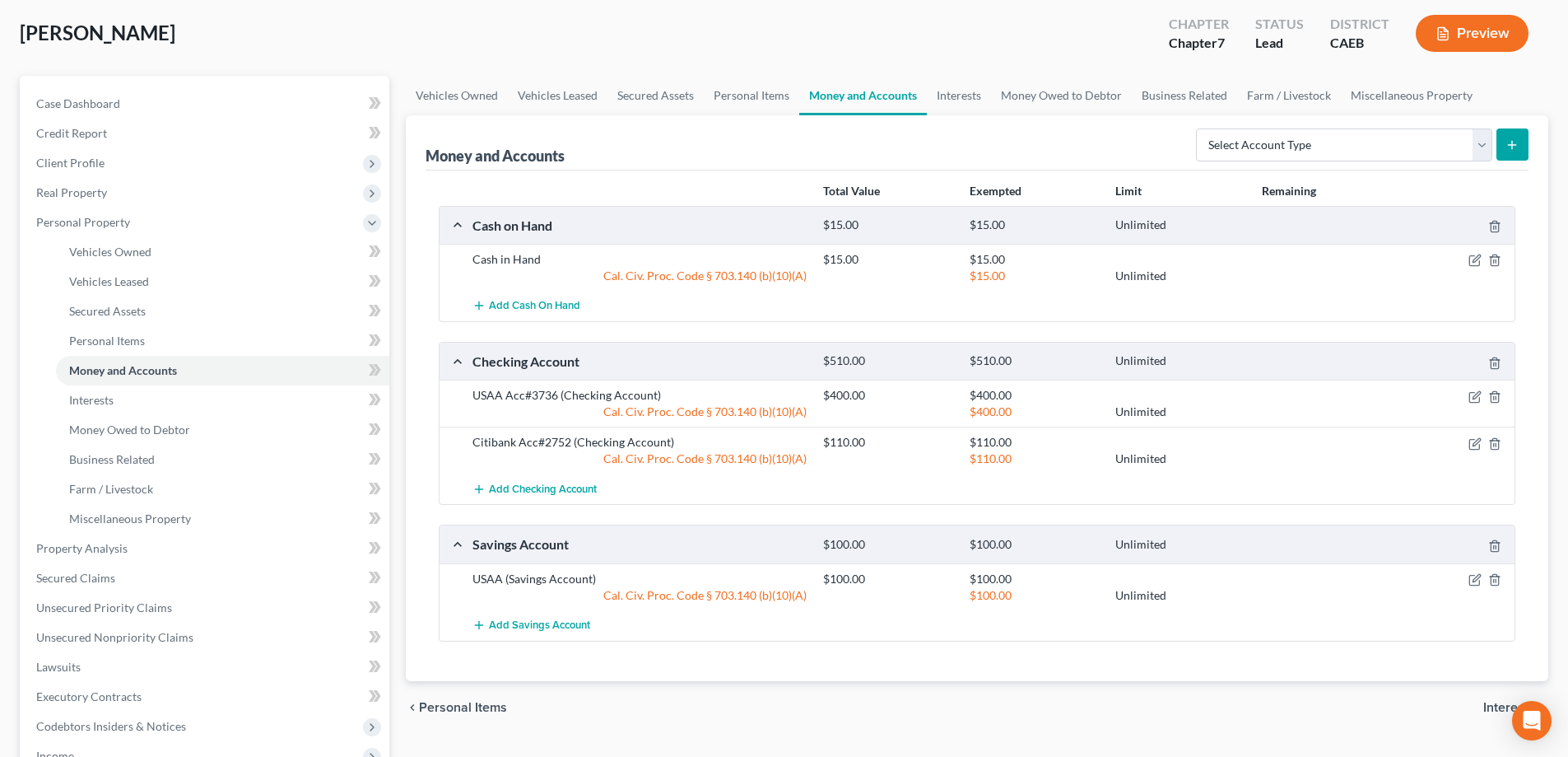
scroll to position [247, 0]
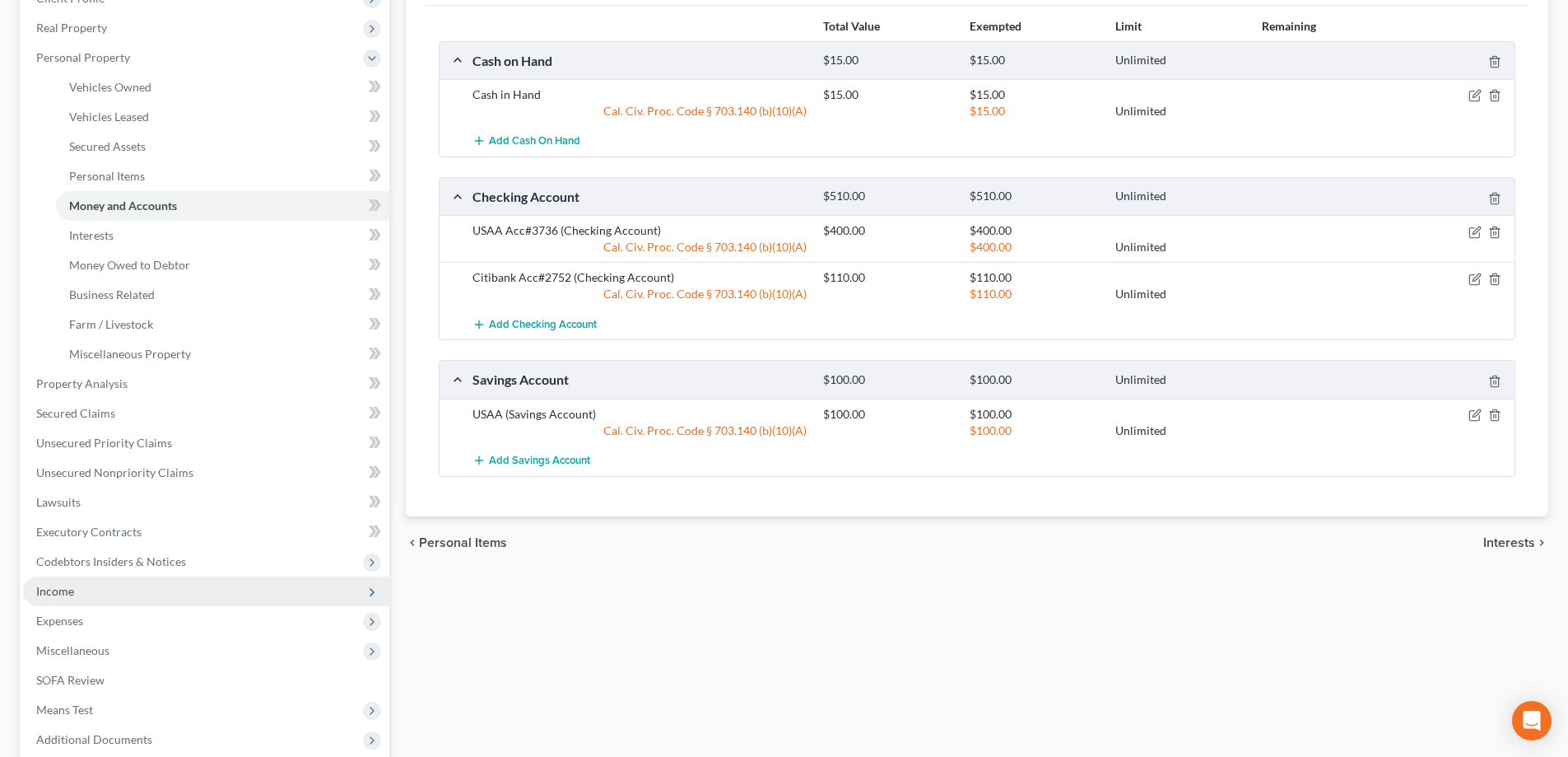
click at [85, 595] on span "Income" at bounding box center [206, 592] width 366 height 30
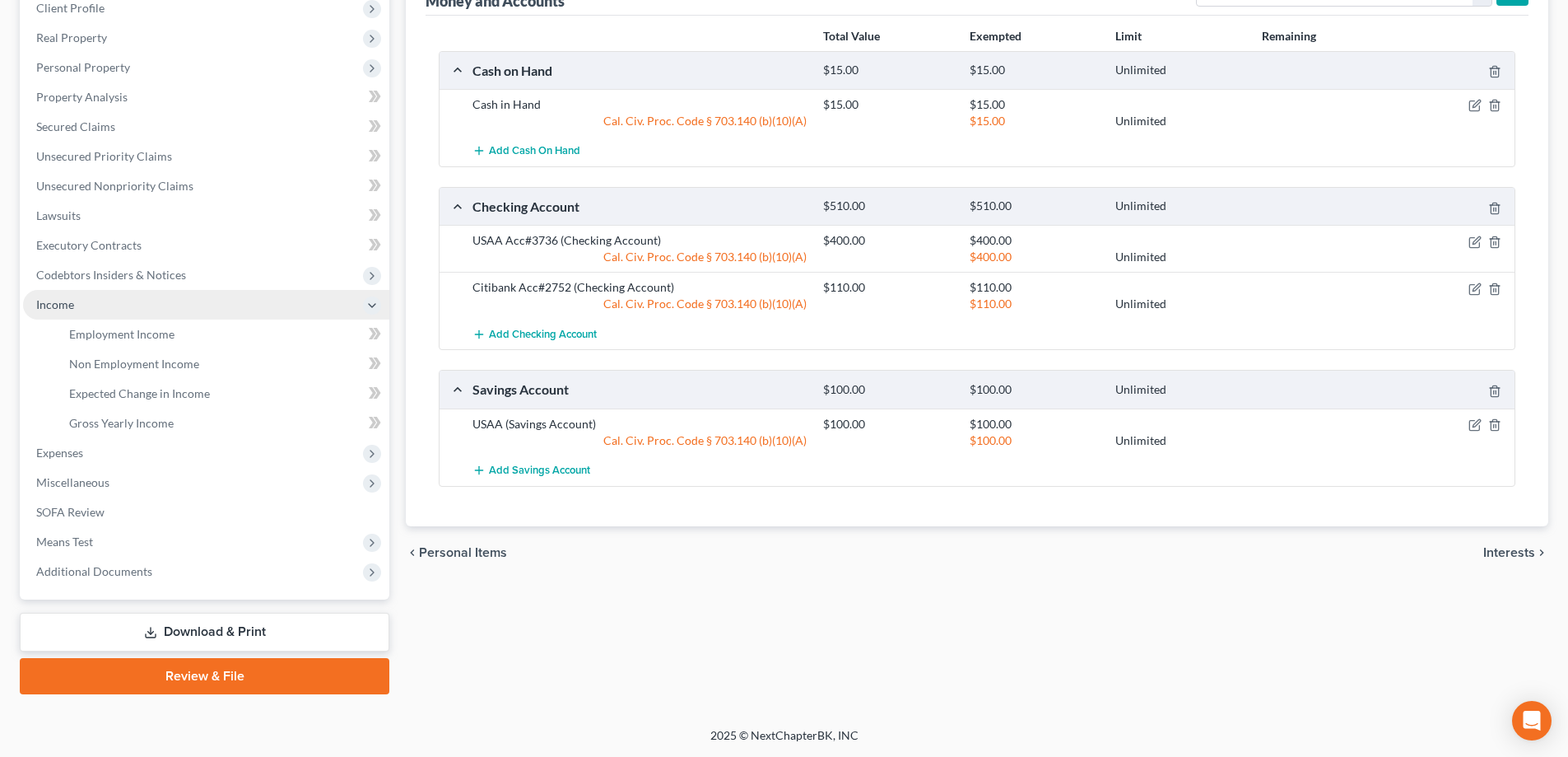
scroll to position [237, 0]
click at [139, 358] on span "Non Employment Income" at bounding box center [134, 364] width 130 height 14
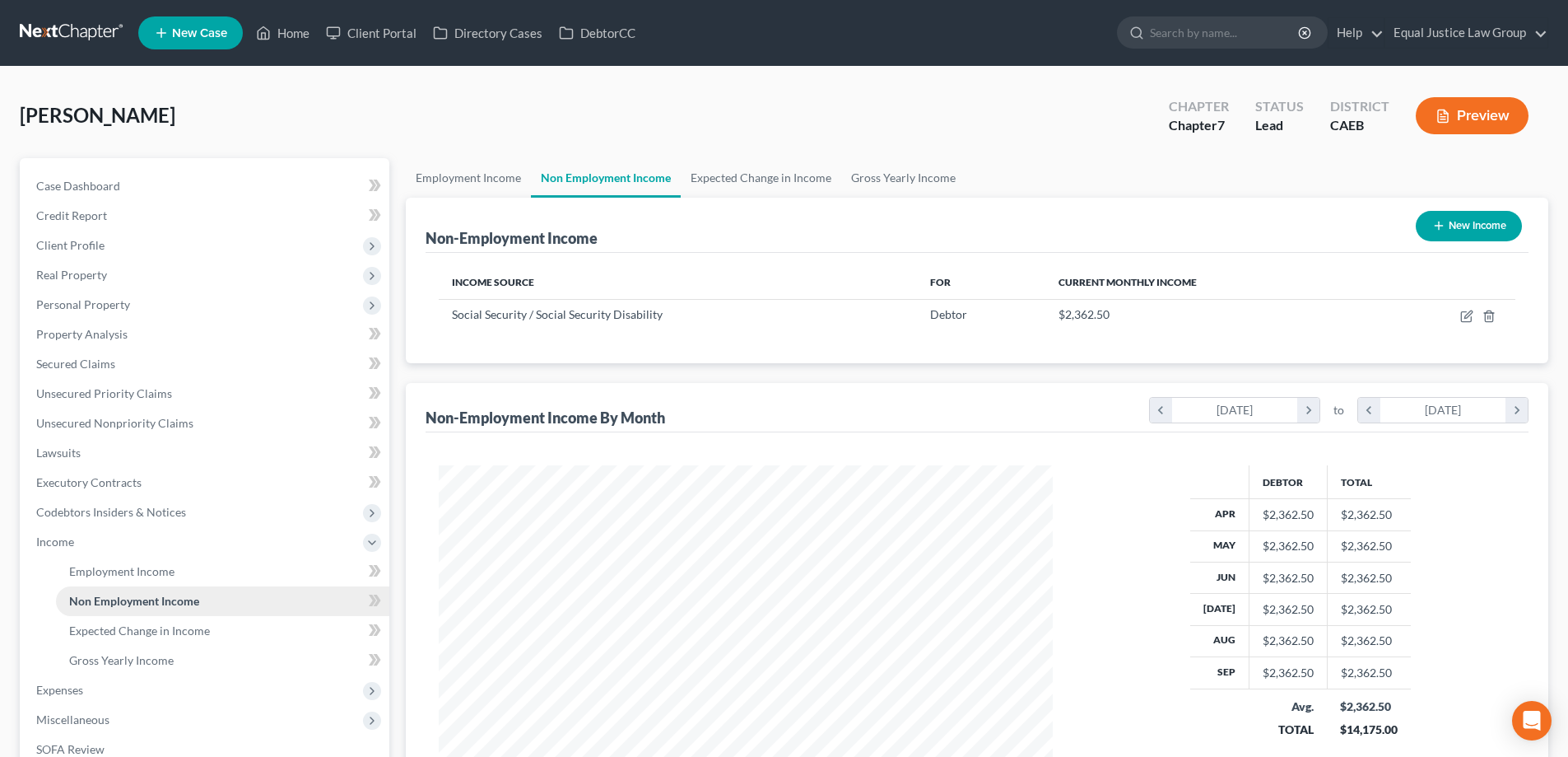
scroll to position [307, 647]
click at [69, 685] on span "Expenses" at bounding box center [59, 690] width 47 height 14
click at [125, 596] on link "Home" at bounding box center [223, 601] width 334 height 30
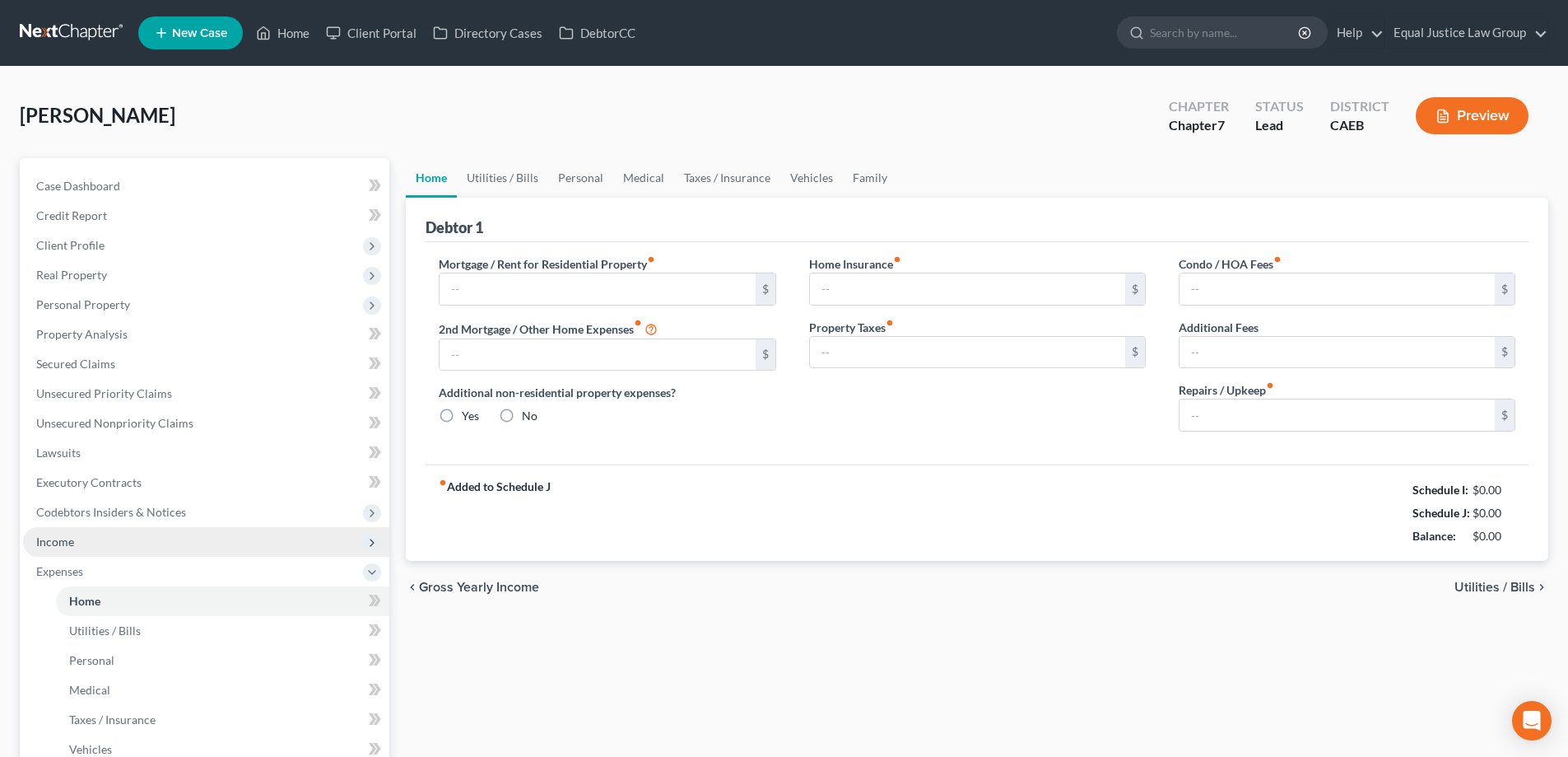
type input "573.00"
type input "0.00"
radio input "true"
type input "0.00"
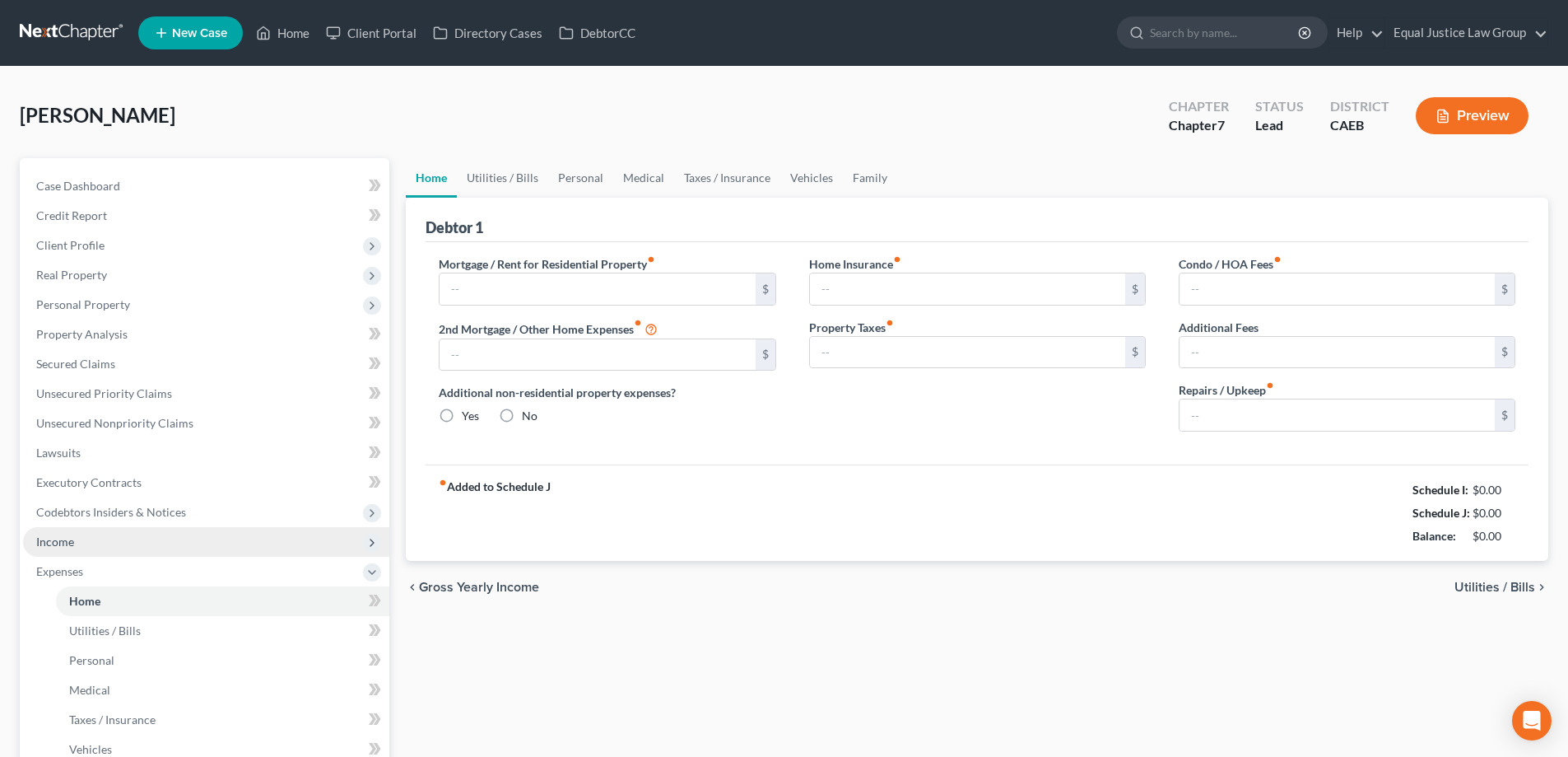
type input "0.00"
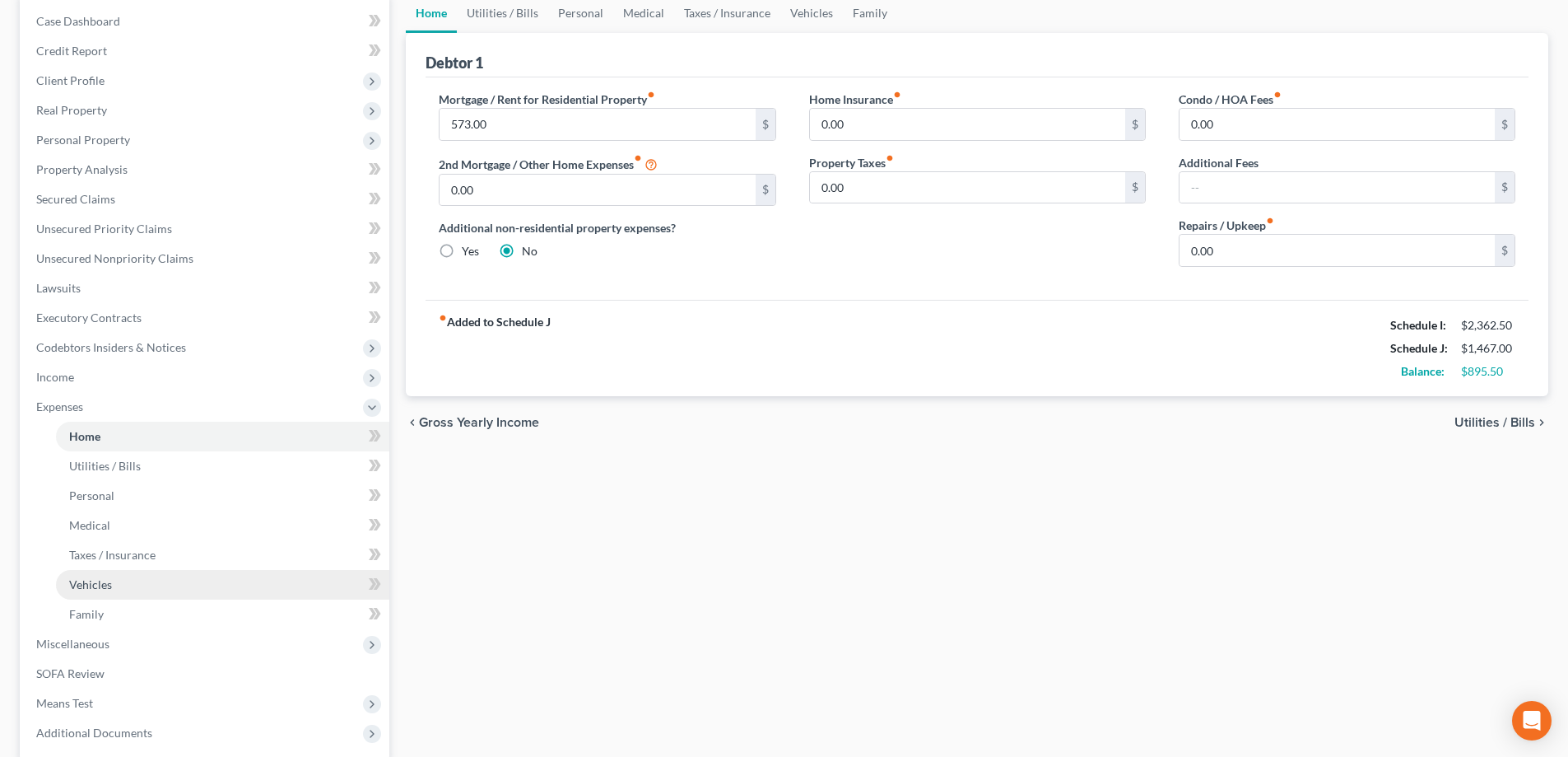
scroll to position [247, 0]
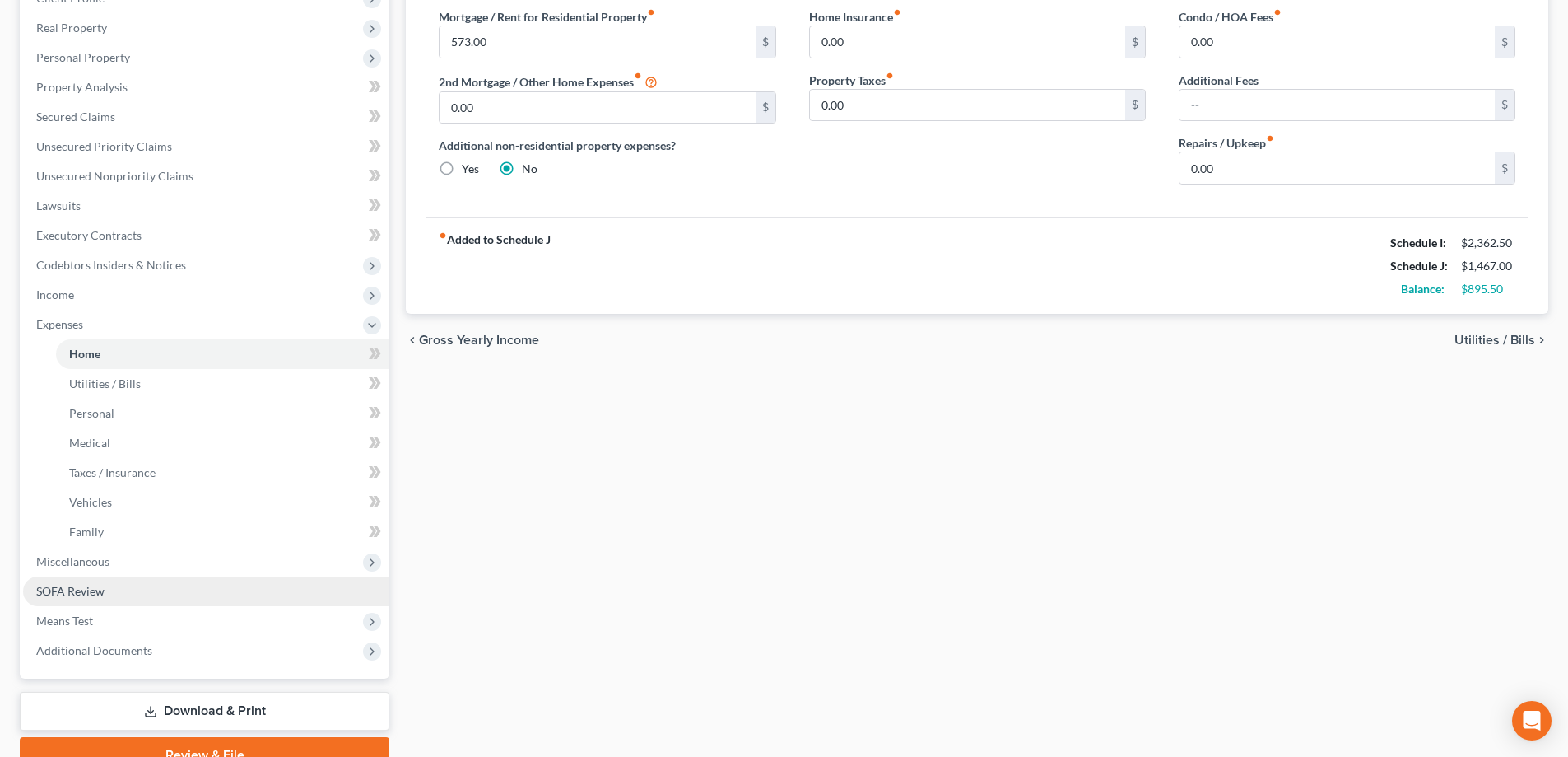
click at [87, 593] on span "SOFA Review" at bounding box center [70, 591] width 68 height 14
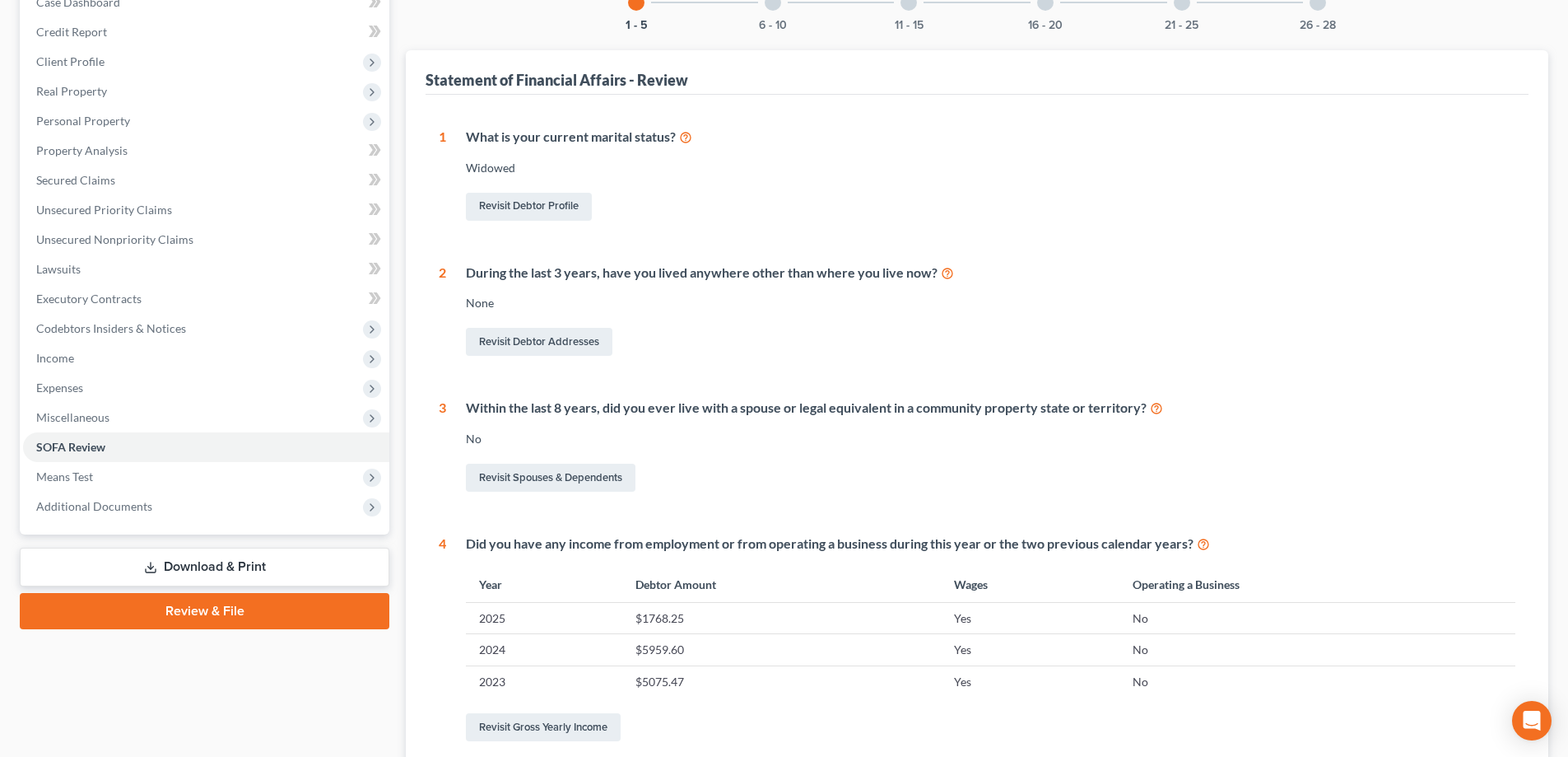
scroll to position [19, 0]
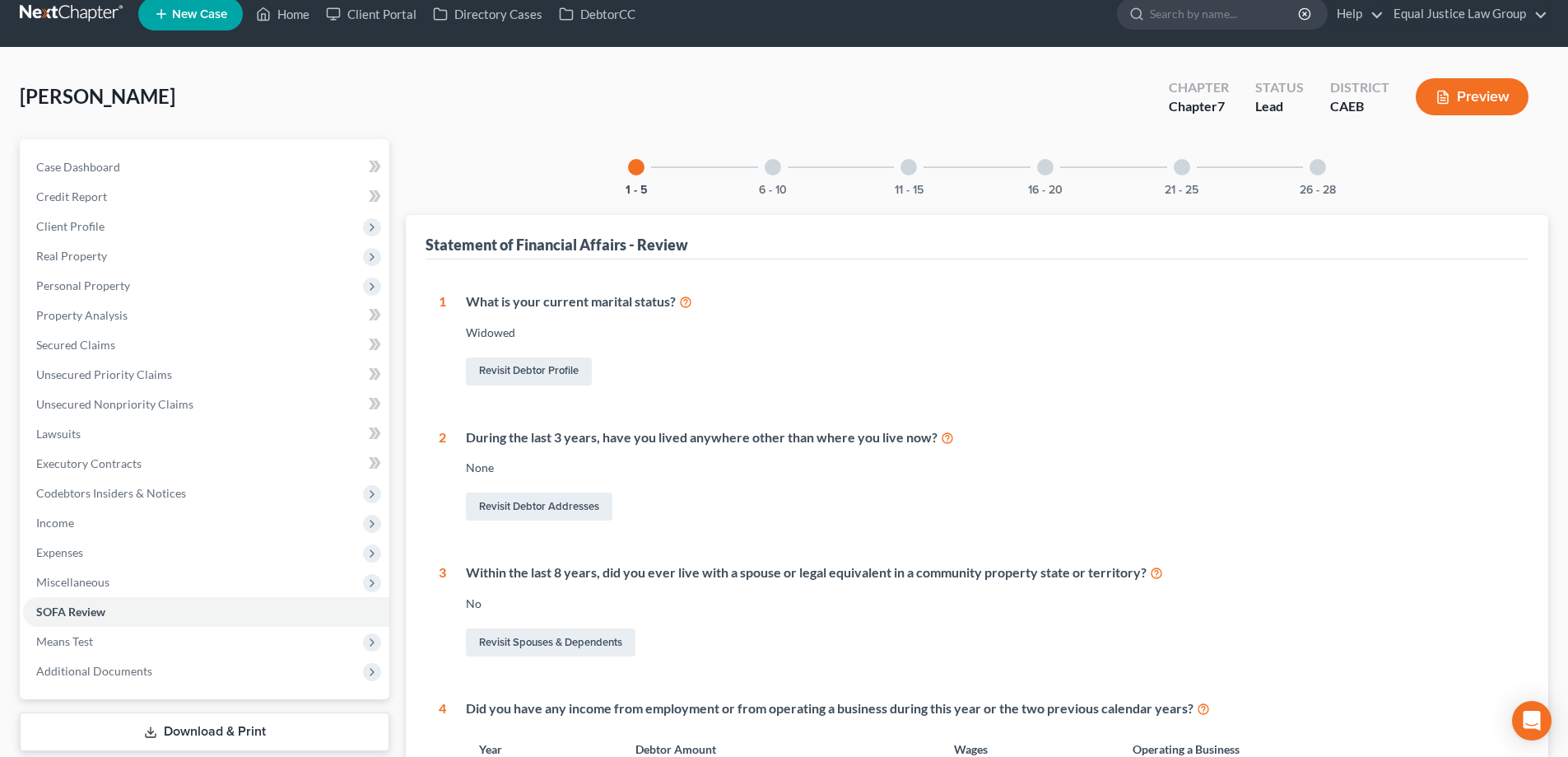
click at [771, 173] on div at bounding box center [773, 166] width 17 height 17
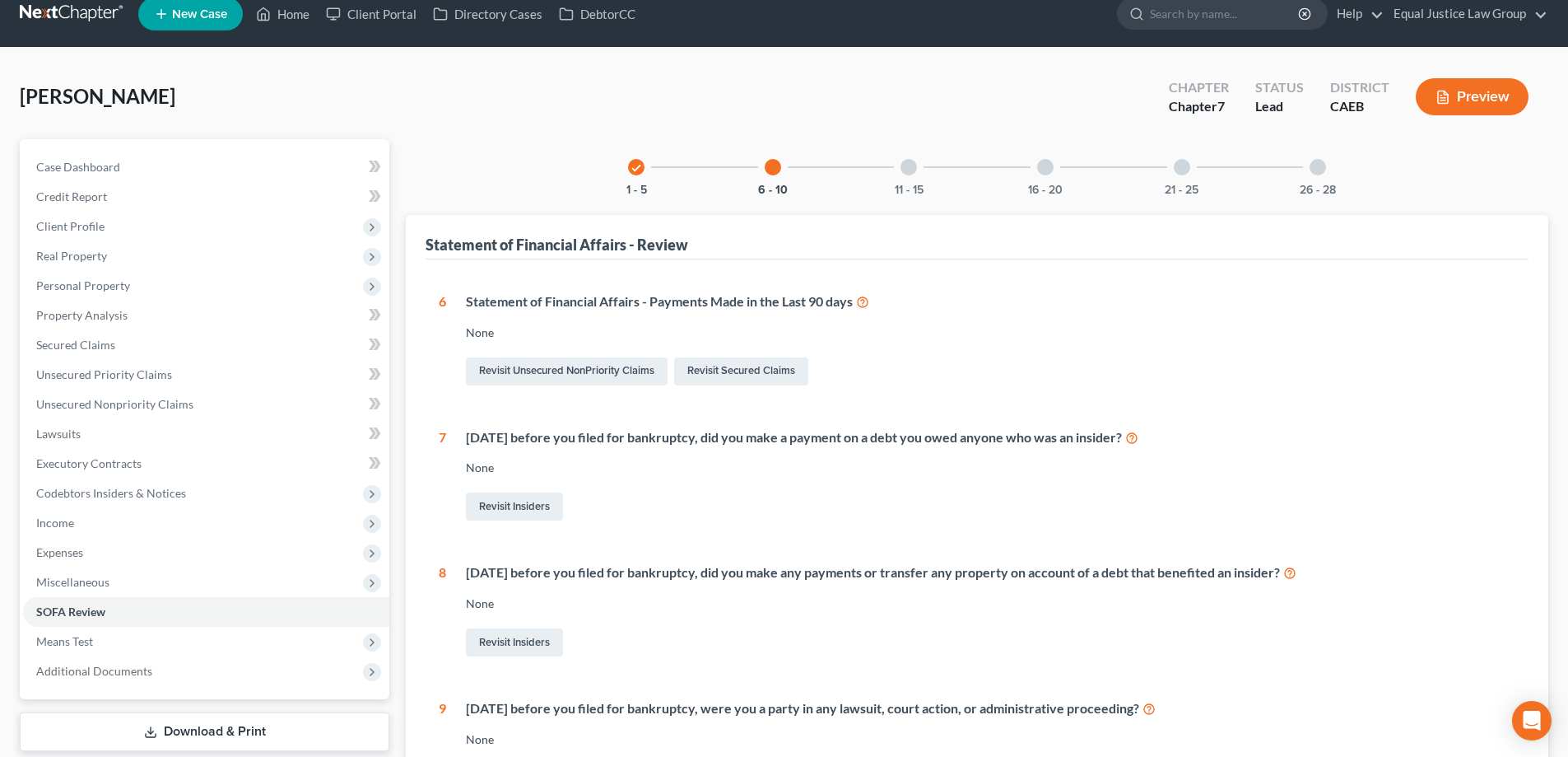
scroll to position [101, 0]
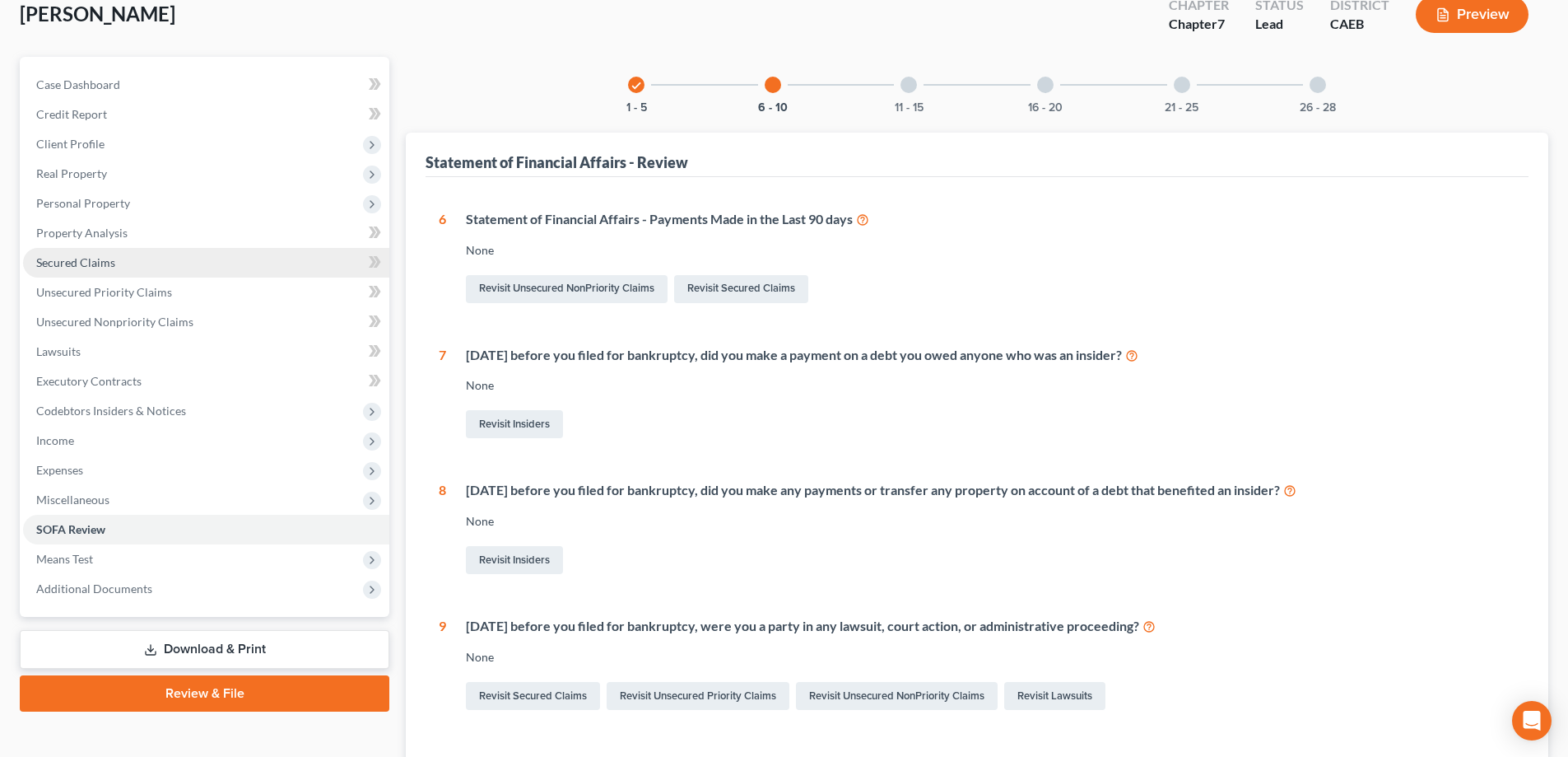
click at [80, 258] on span "Secured Claims" at bounding box center [76, 263] width 79 height 14
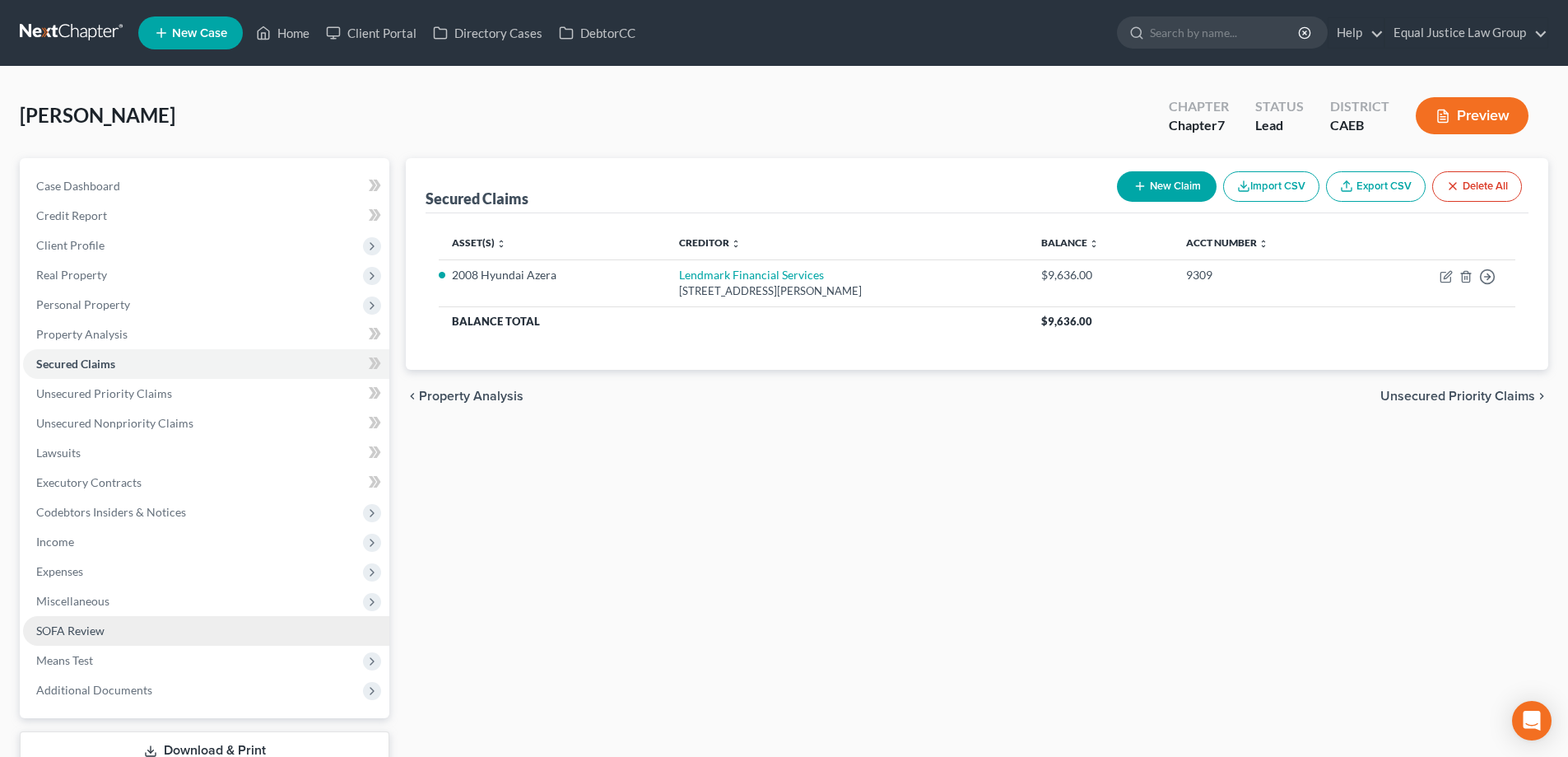
click at [88, 633] on span "SOFA Review" at bounding box center [70, 630] width 68 height 14
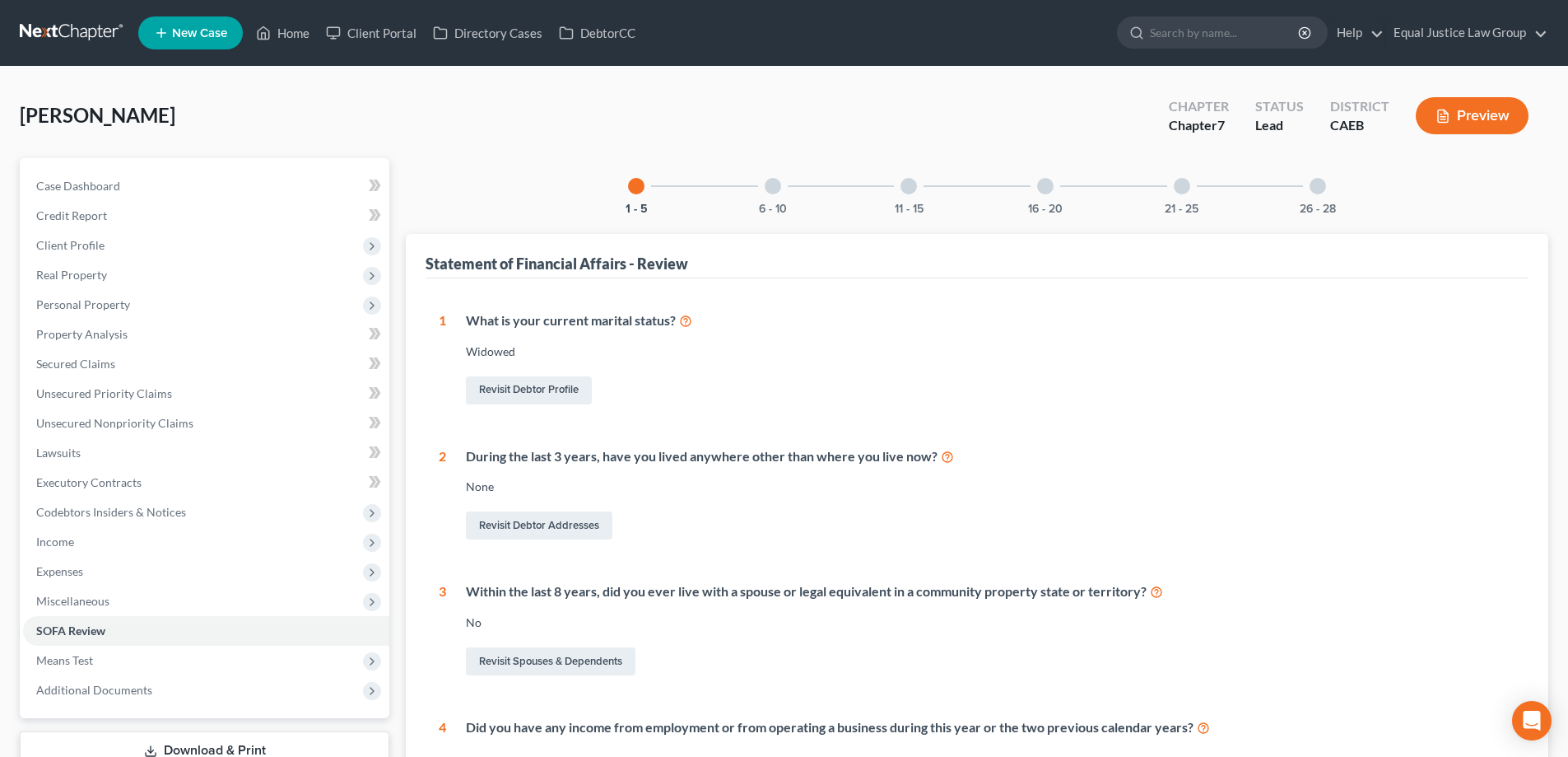
click at [774, 189] on div at bounding box center [773, 185] width 17 height 17
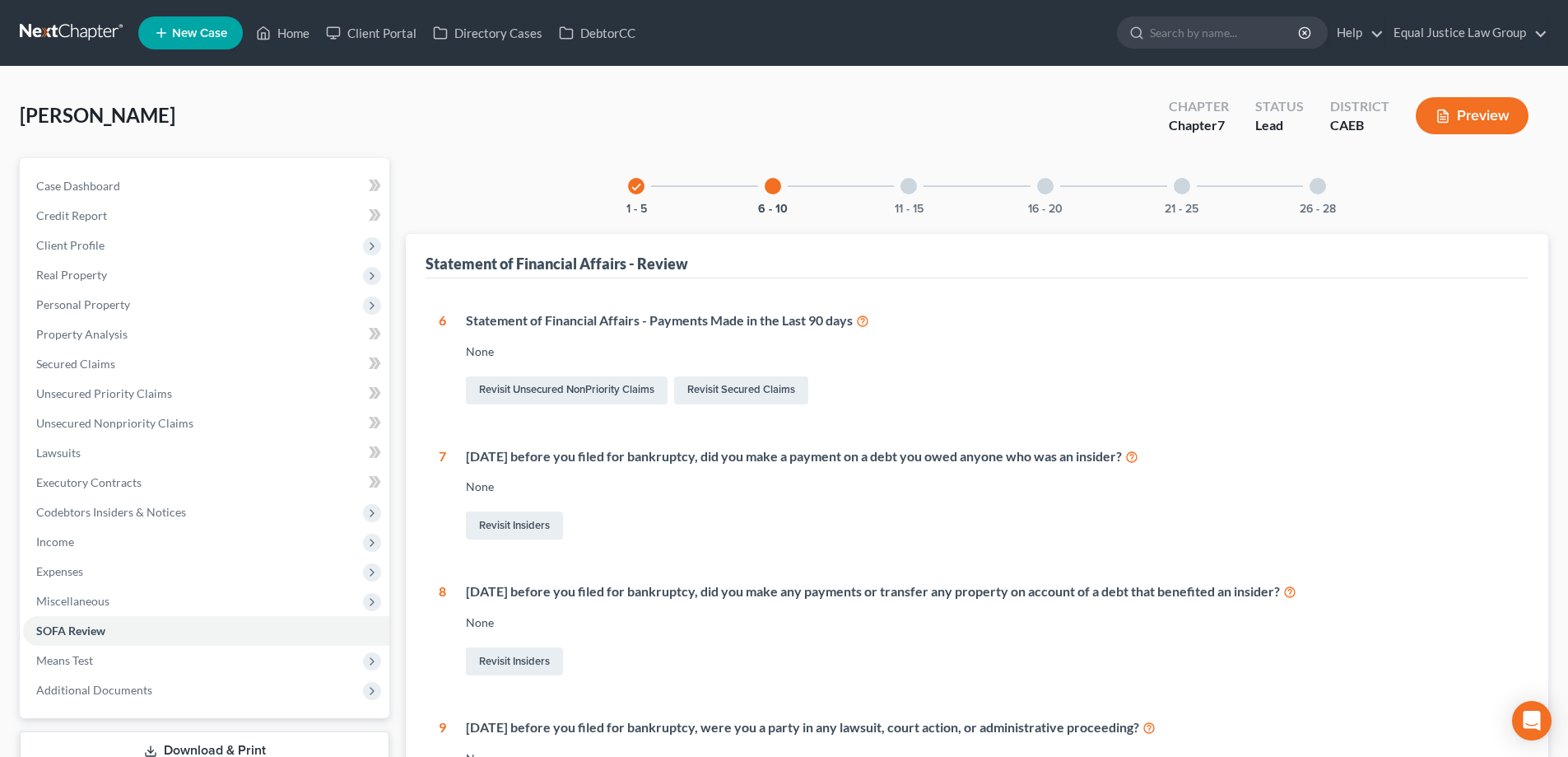
click at [908, 184] on div at bounding box center [908, 185] width 17 height 17
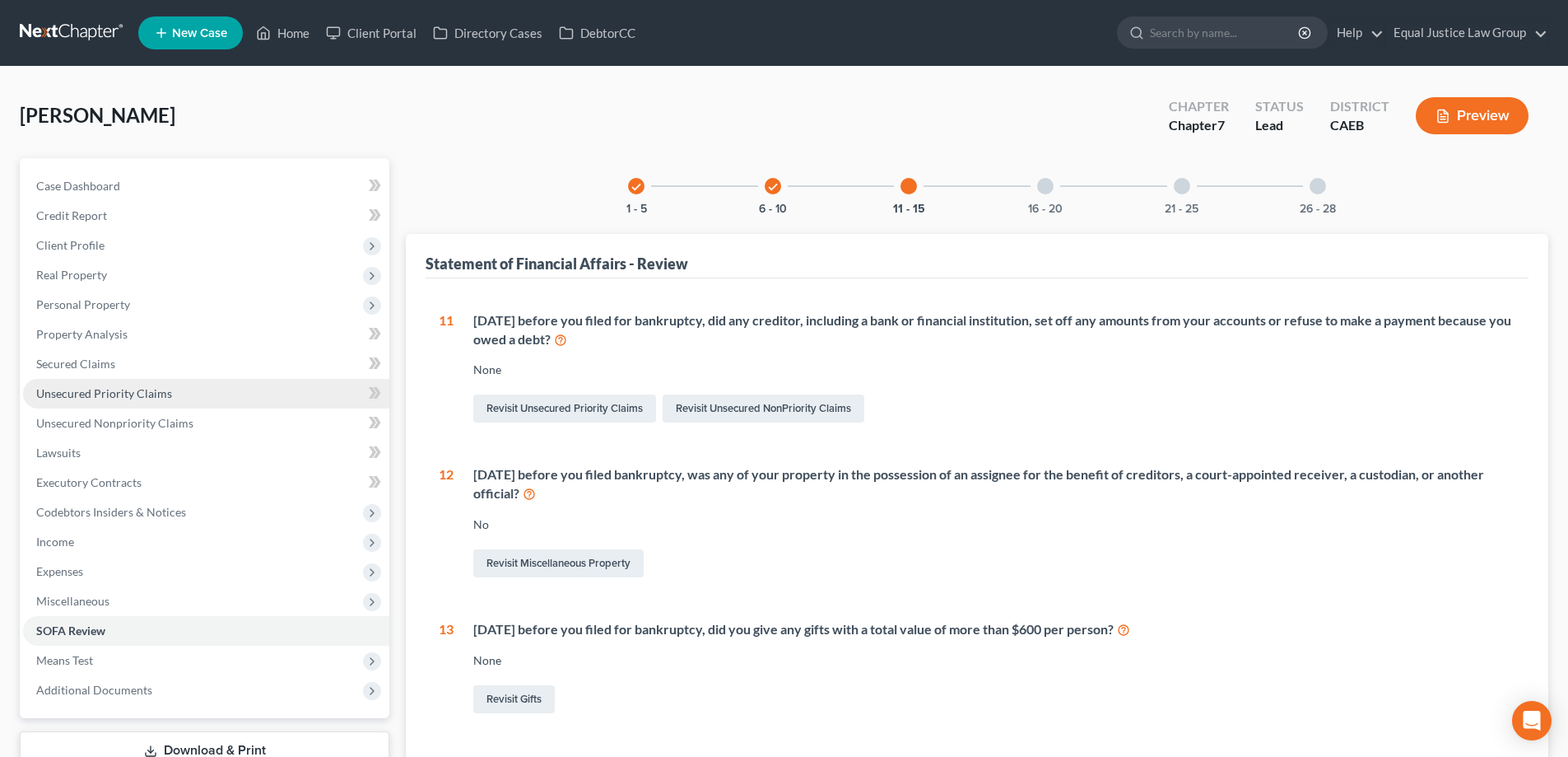
click at [103, 389] on span "Unsecured Priority Claims" at bounding box center [104, 393] width 136 height 14
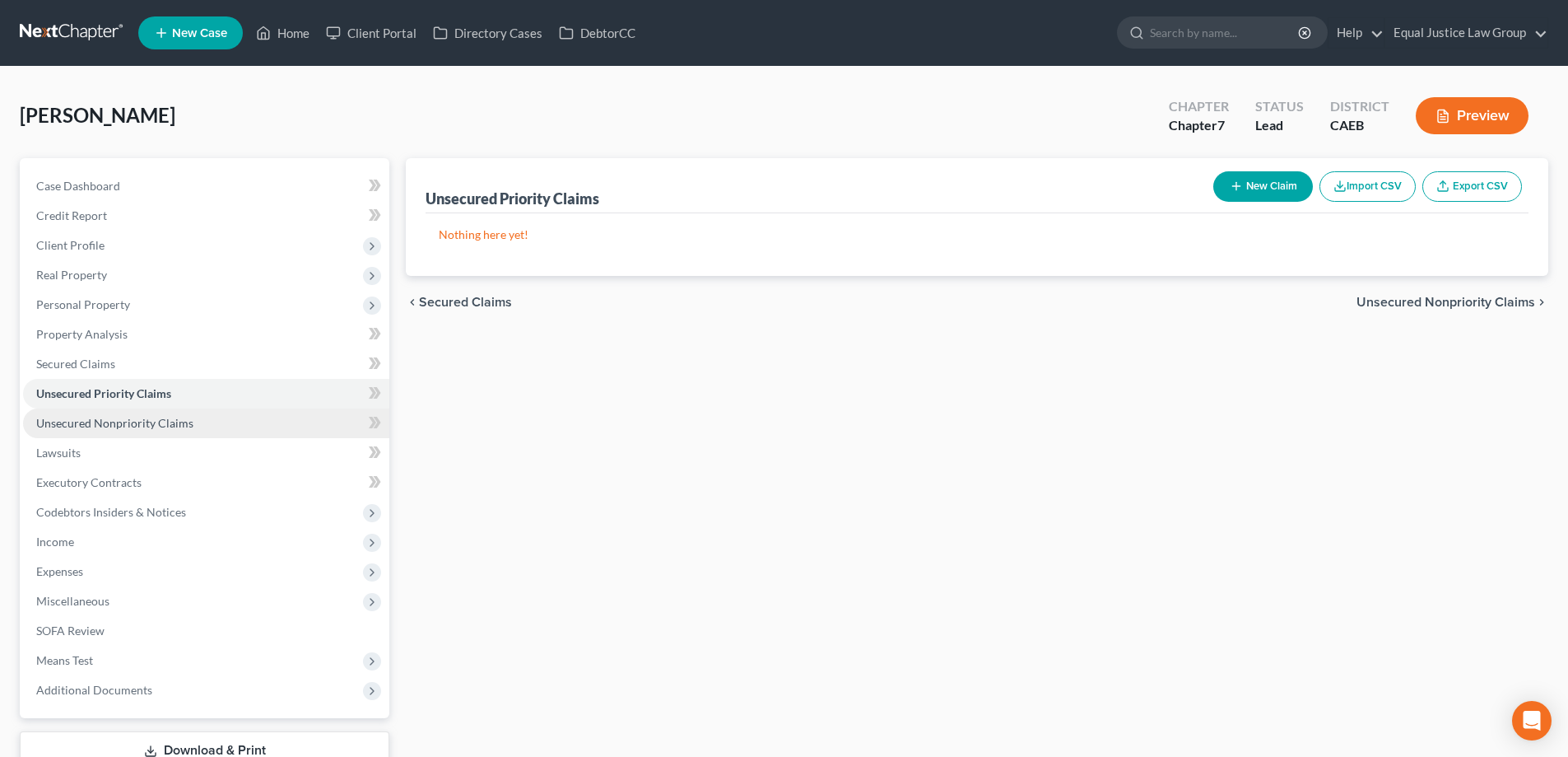
click at [98, 414] on link "Unsecured Nonpriority Claims" at bounding box center [206, 423] width 366 height 30
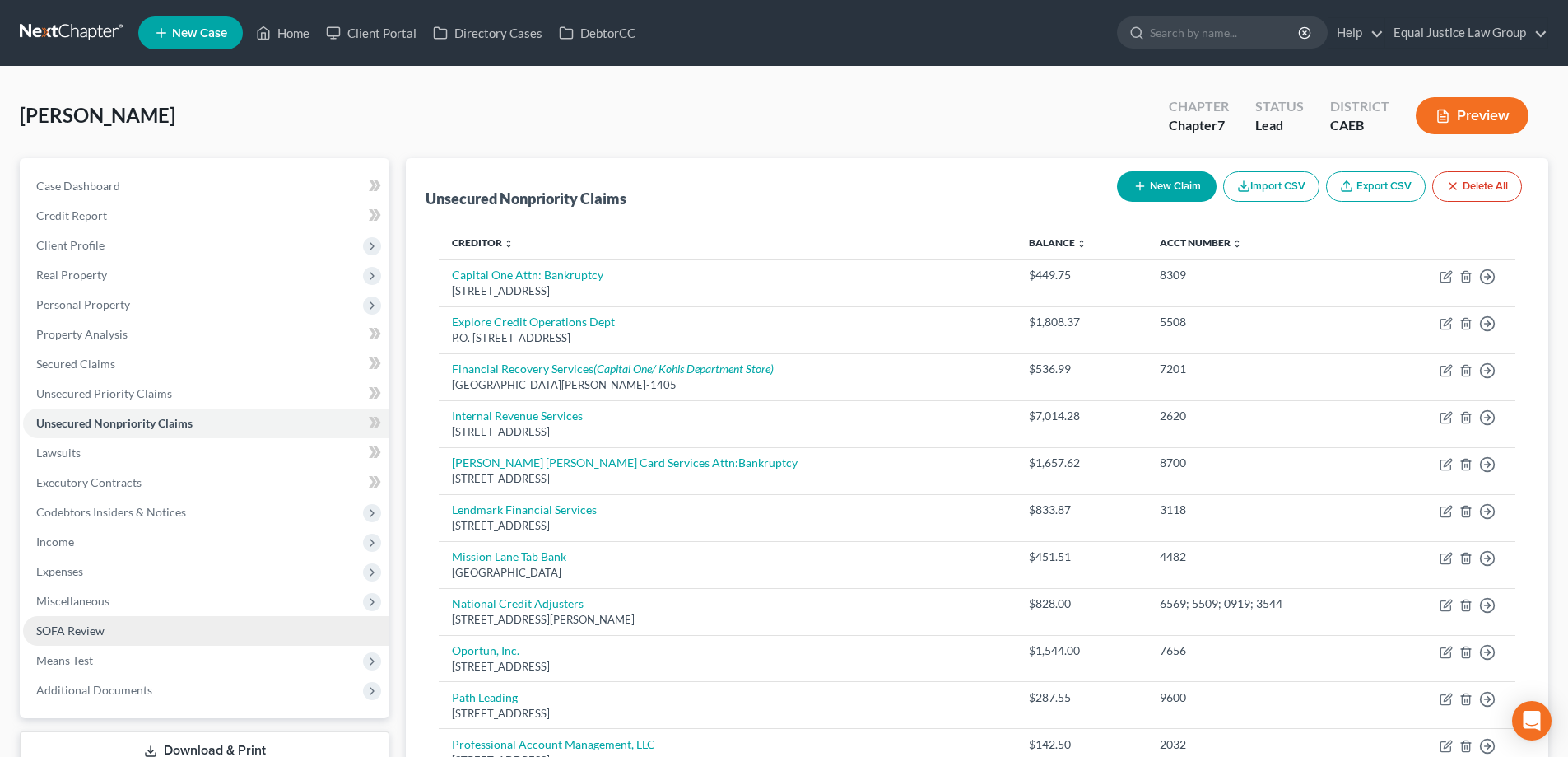
click at [70, 635] on span "SOFA Review" at bounding box center [70, 630] width 68 height 14
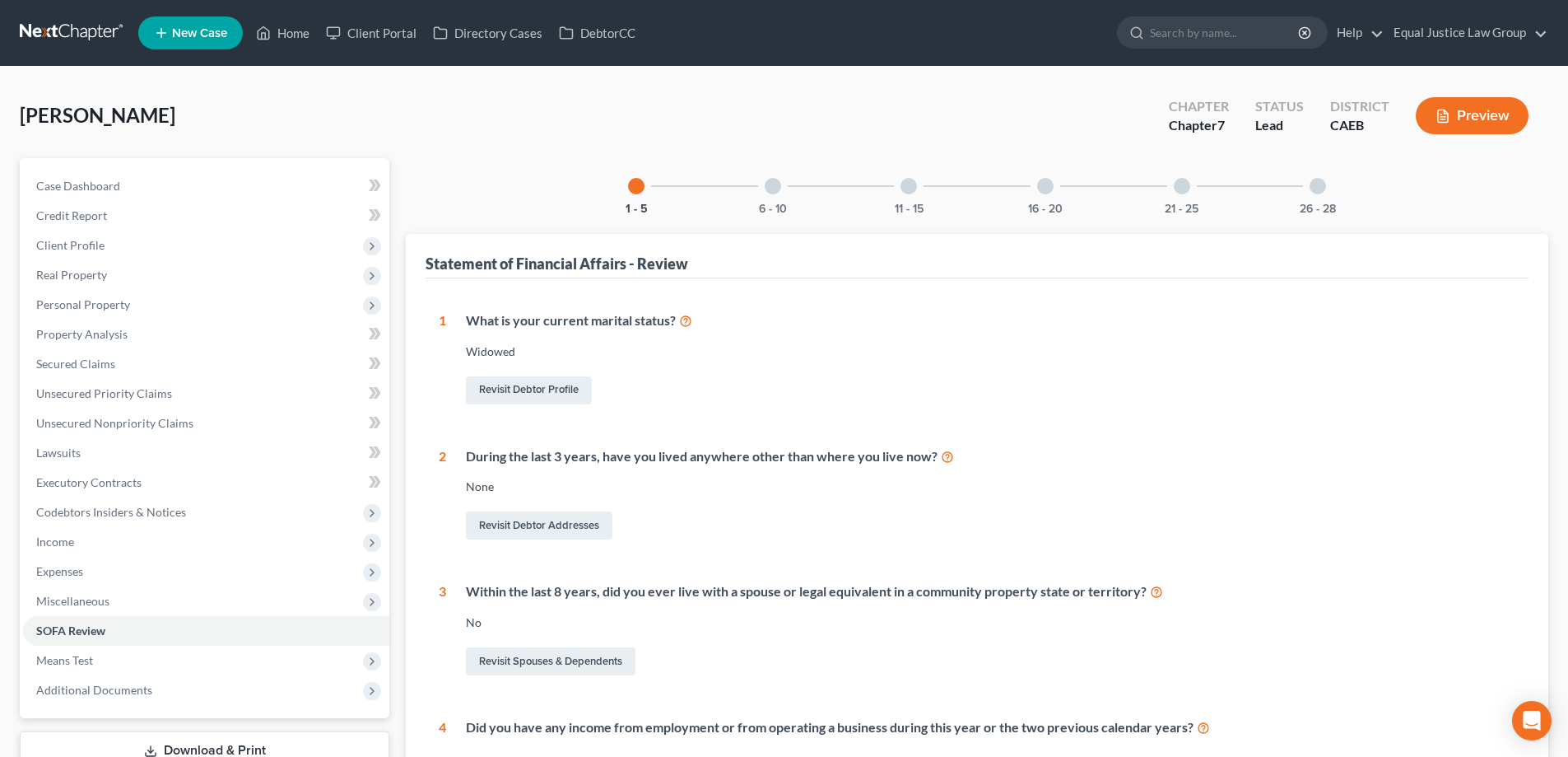
click at [913, 194] on div "11 - 15" at bounding box center [908, 186] width 56 height 56
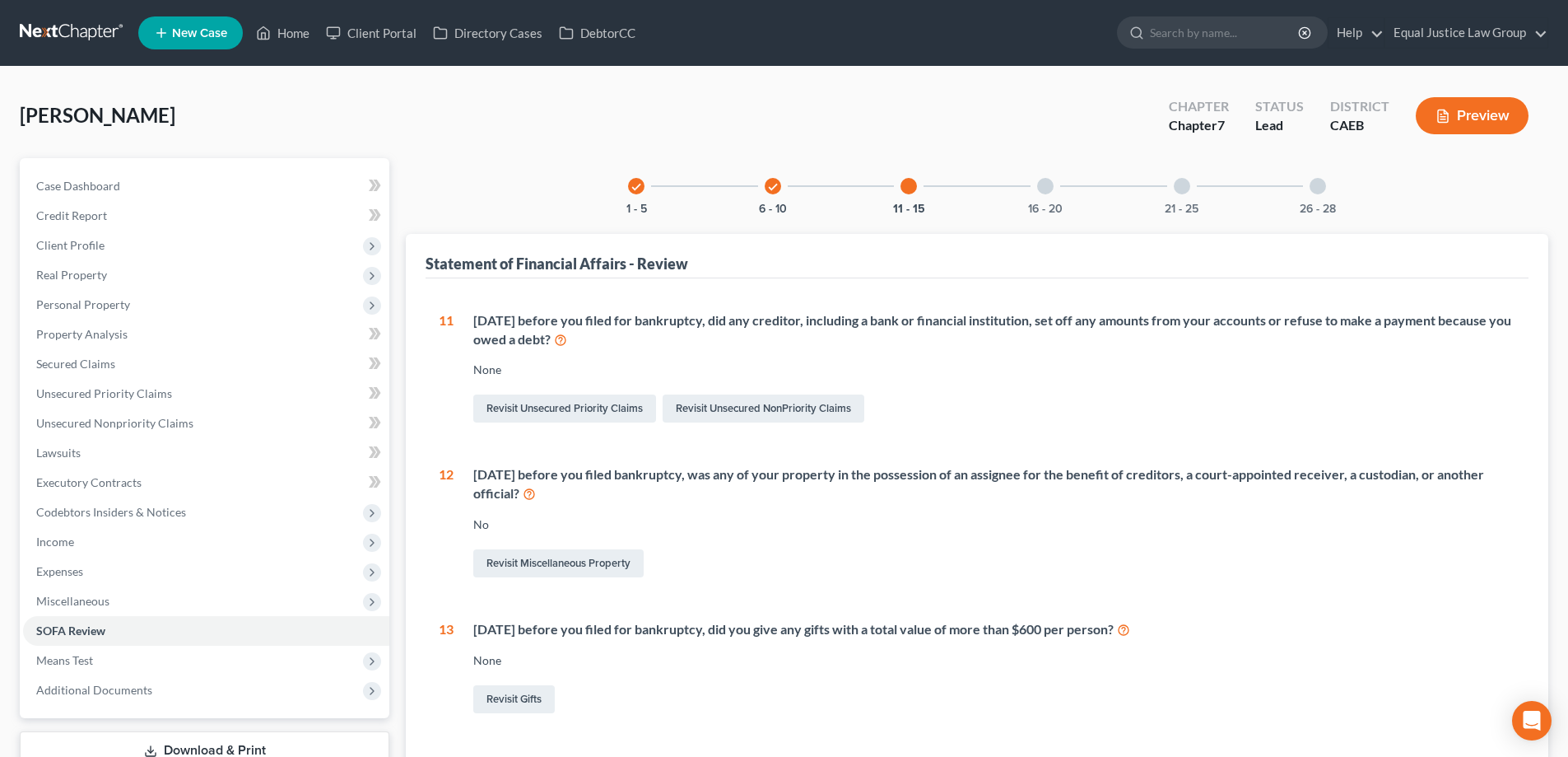
click at [1045, 191] on div at bounding box center [1045, 185] width 17 height 17
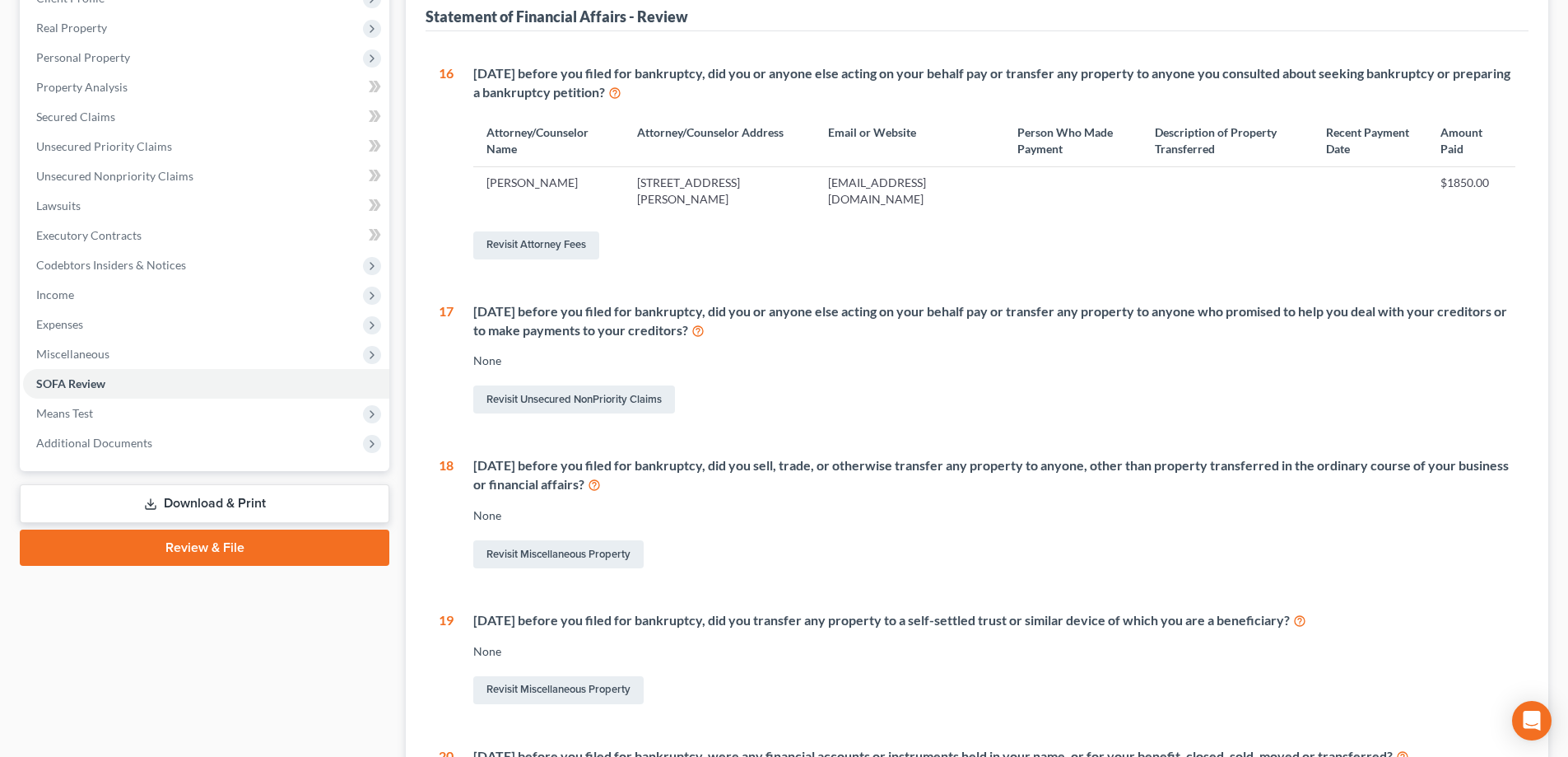
scroll to position [412, 0]
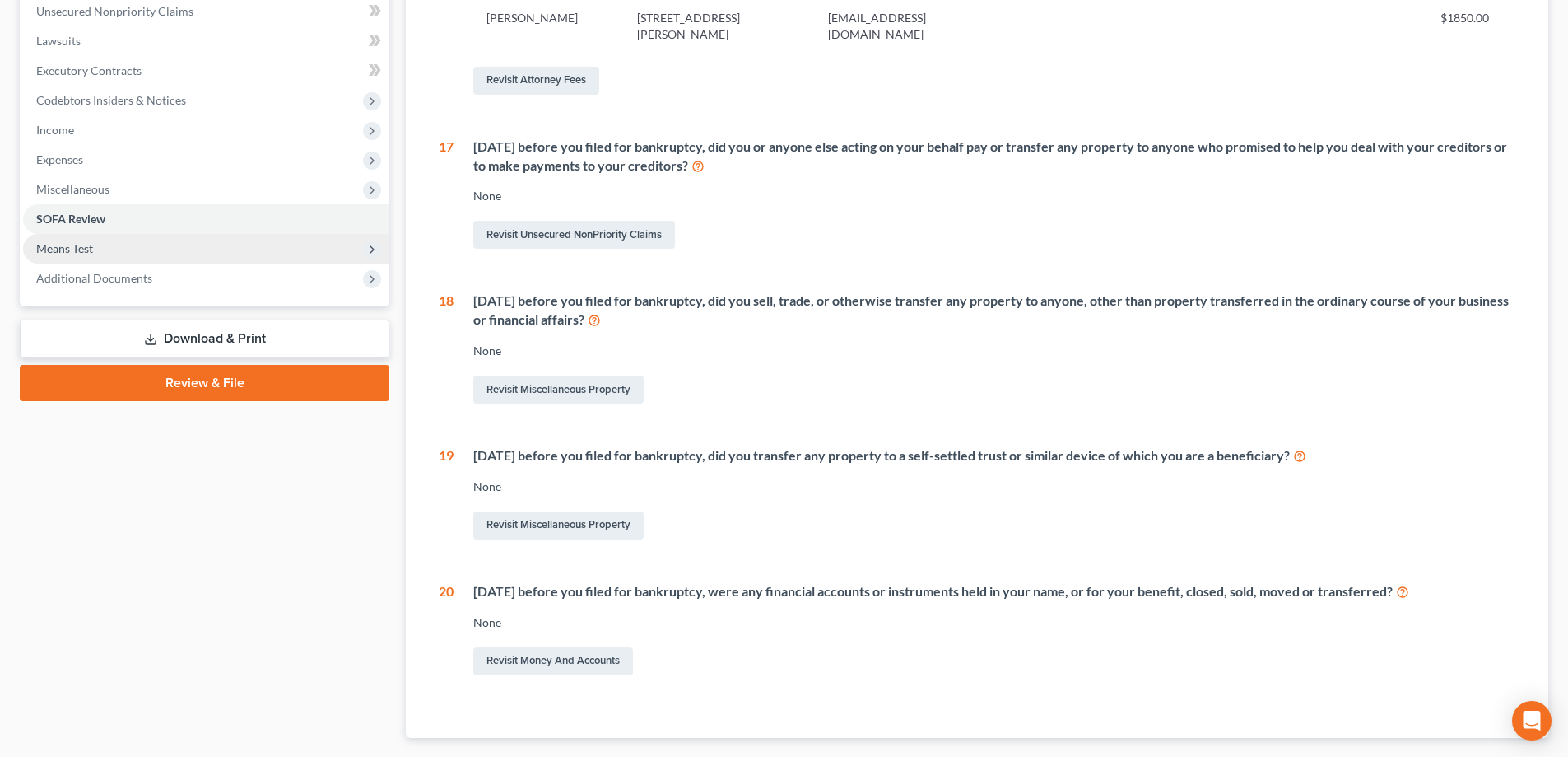
click at [69, 255] on span "Means Test" at bounding box center [206, 249] width 366 height 30
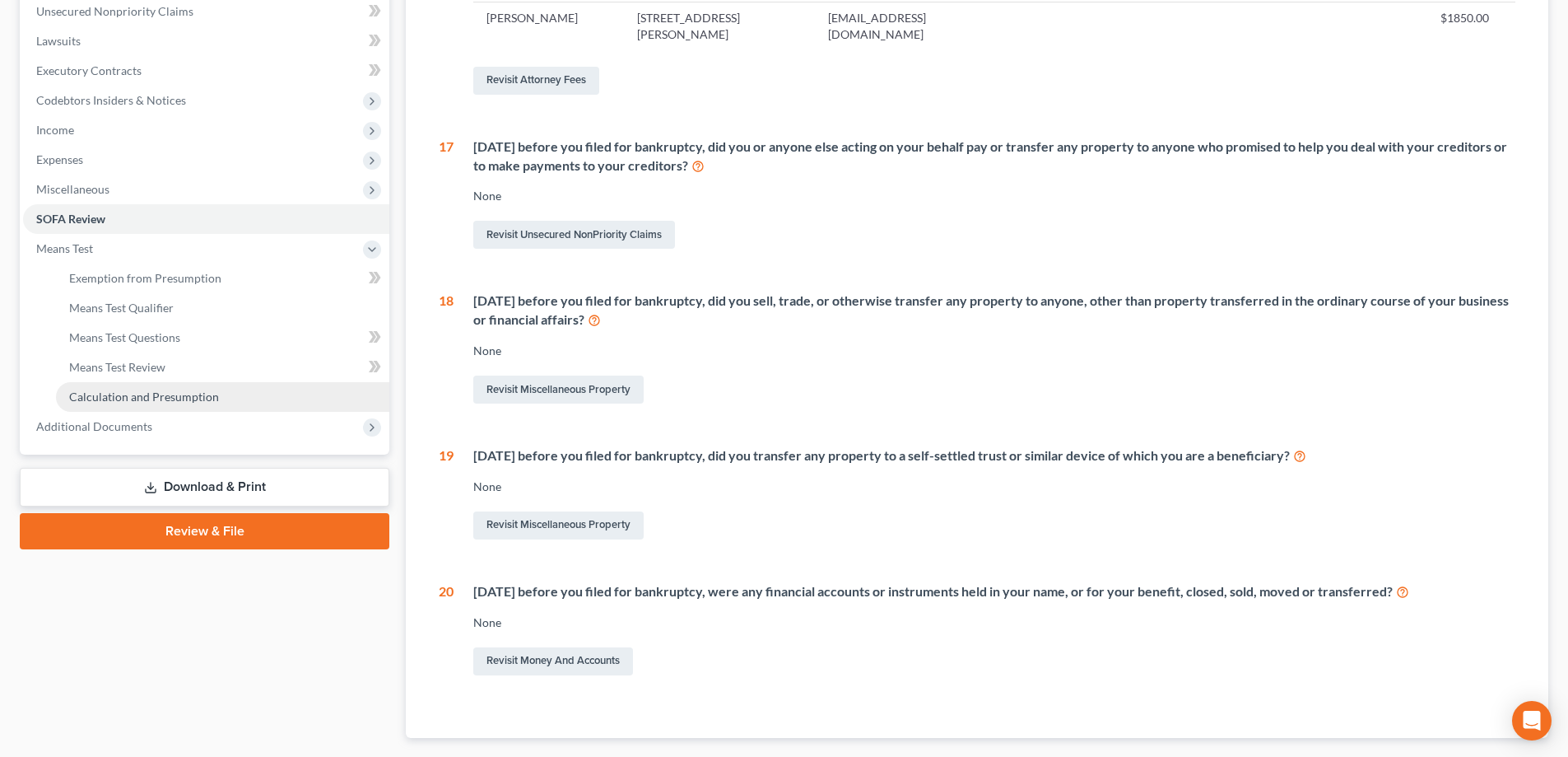
click at [112, 400] on span "Calculation and Presumption" at bounding box center [144, 396] width 150 height 14
